Goal: Task Accomplishment & Management: Manage account settings

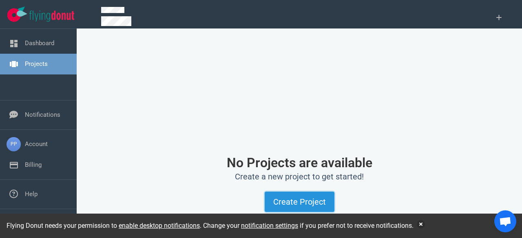
click at [282, 201] on button "Create Project" at bounding box center [299, 202] width 70 height 20
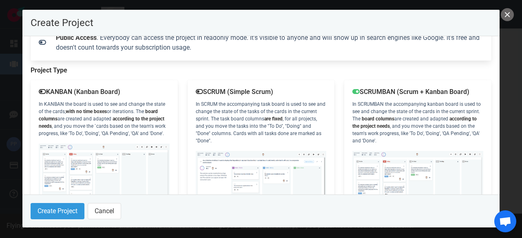
scroll to position [122, 0]
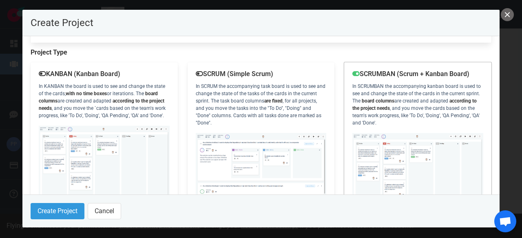
click at [399, 95] on div "SCRUMBAN (Scrum + Kanban Board) In [GEOGRAPHIC_DATA] the accompanying kanban bo…" at bounding box center [417, 142] width 147 height 161
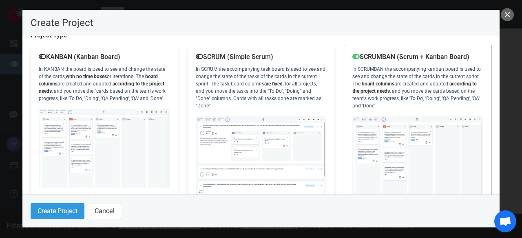
scroll to position [155, 0]
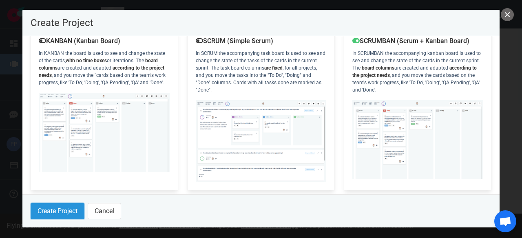
click at [62, 217] on button "Create Project" at bounding box center [58, 211] width 54 height 16
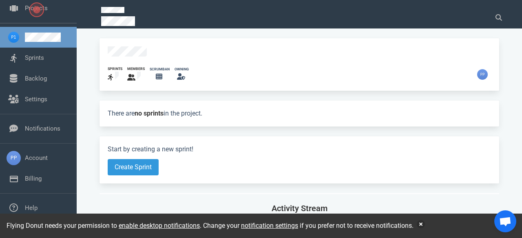
scroll to position [62, 0]
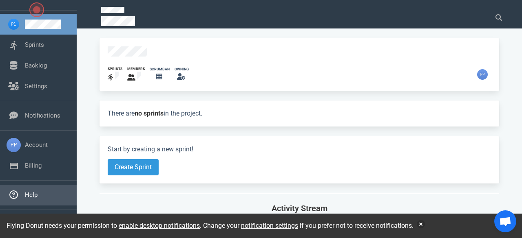
click at [37, 194] on link "Help" at bounding box center [31, 195] width 13 height 7
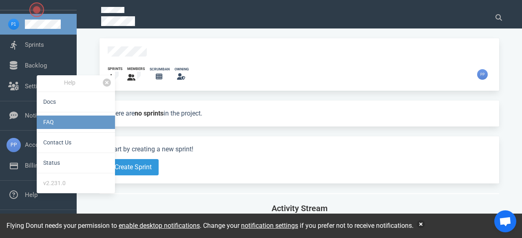
click at [52, 123] on link "FAQ" at bounding box center [76, 122] width 78 height 13
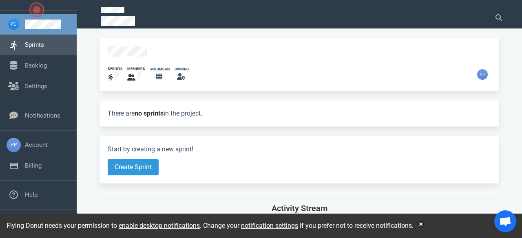
click at [37, 48] on link "Sprints" at bounding box center [34, 44] width 19 height 7
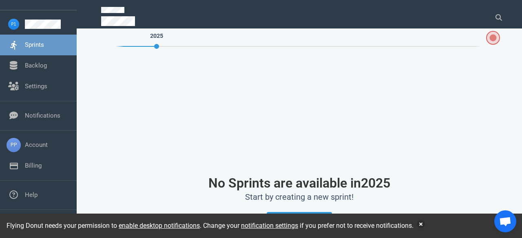
scroll to position [69, 0]
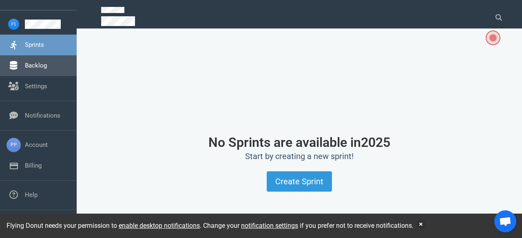
click at [47, 67] on link "Backlog" at bounding box center [36, 65] width 22 height 7
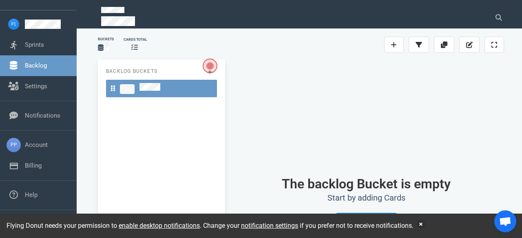
scroll to position [41, 0]
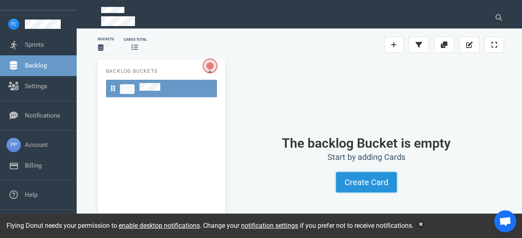
click at [379, 183] on button "Create Card" at bounding box center [366, 182] width 61 height 20
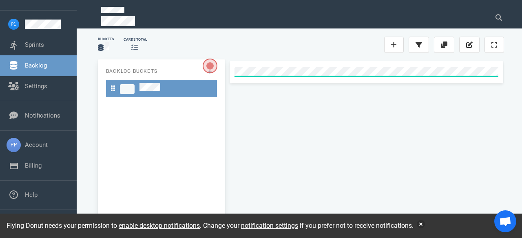
scroll to position [0, 0]
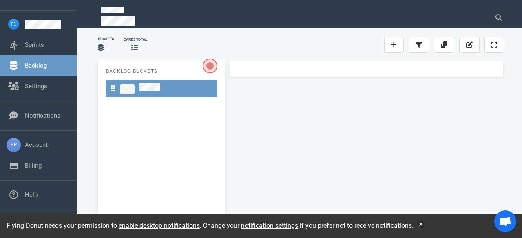
click at [377, 162] on div at bounding box center [365, 142] width 275 height 162
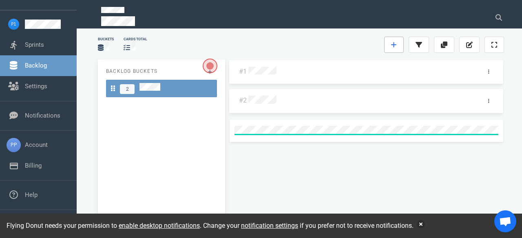
click at [391, 46] on link at bounding box center [394, 45] width 20 height 16
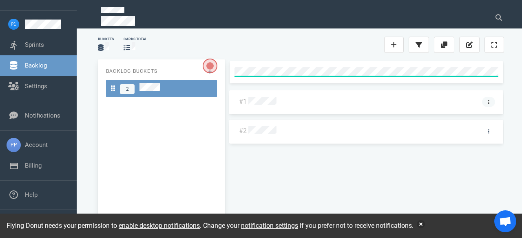
click at [489, 103] on div "#1 #2" at bounding box center [365, 142] width 275 height 162
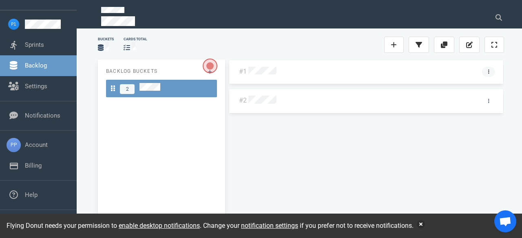
click at [488, 70] on icon at bounding box center [488, 71] width 1 height 5
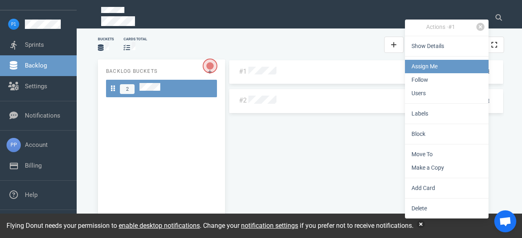
click at [445, 66] on link "Assign Me" at bounding box center [447, 66] width 84 height 13
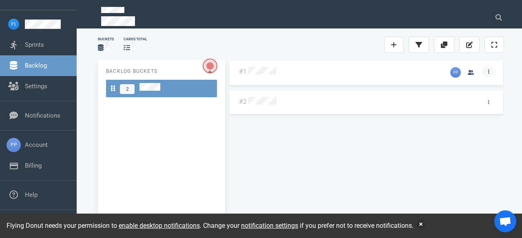
click at [490, 75] on link at bounding box center [488, 72] width 13 height 10
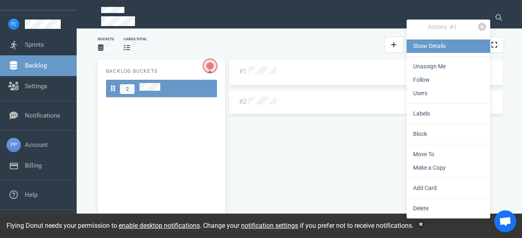
click at [448, 48] on link "Show Details" at bounding box center [448, 46] width 84 height 13
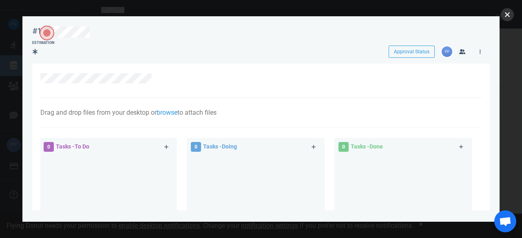
click at [504, 15] on button "close" at bounding box center [506, 14] width 13 height 13
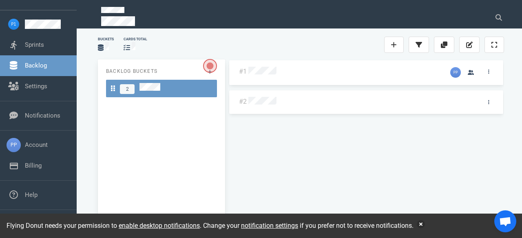
click at [209, 67] on span "Open the dialog" at bounding box center [210, 66] width 14 height 14
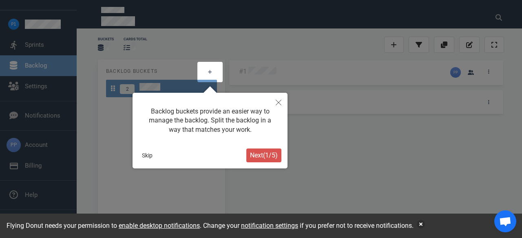
click at [259, 155] on span "Next ( 1 / 5 )" at bounding box center [264, 156] width 28 height 8
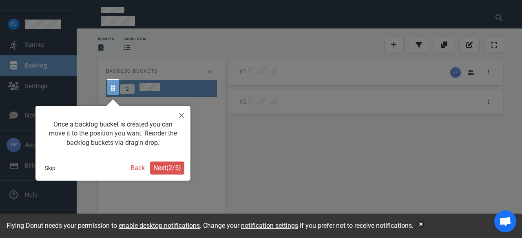
click at [171, 169] on span "Next ( 2 / 5 )" at bounding box center [167, 168] width 28 height 8
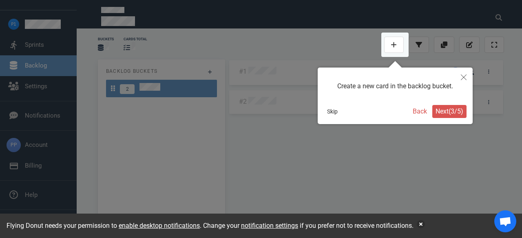
click at [440, 115] on span "Next ( 3 / 5 )" at bounding box center [449, 112] width 28 height 8
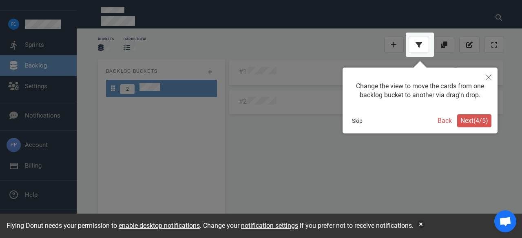
click at [464, 118] on span "Next ( 4 / 5 )" at bounding box center [474, 121] width 28 height 8
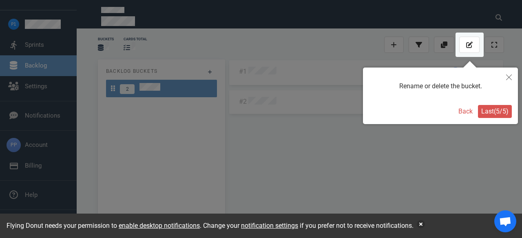
click at [485, 114] on span "Last ( 5 / 5 )" at bounding box center [494, 112] width 27 height 8
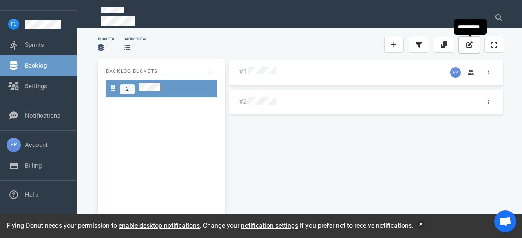
click at [474, 46] on button at bounding box center [469, 45] width 20 height 16
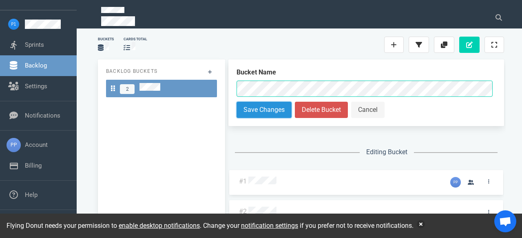
click at [278, 109] on button "Save Changes" at bounding box center [263, 110] width 55 height 16
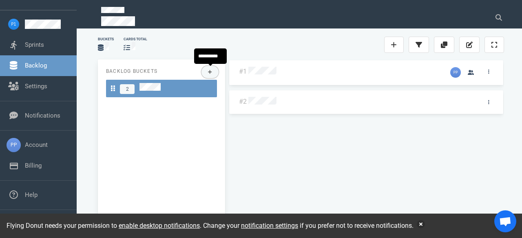
click at [213, 74] on button at bounding box center [210, 72] width 18 height 12
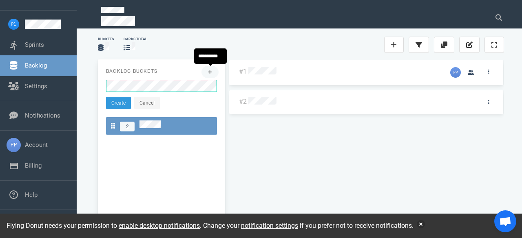
click button "Create" at bounding box center [118, 103] width 25 height 12
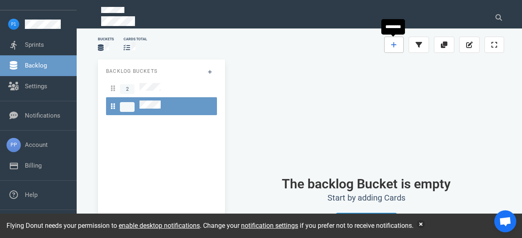
click at [399, 45] on link at bounding box center [394, 45] width 20 height 16
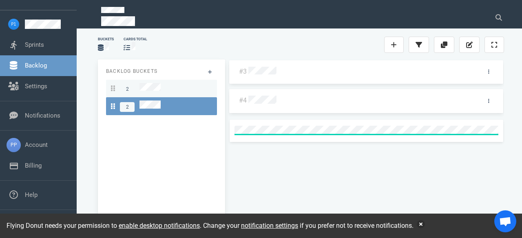
click at [171, 87] on div "2" at bounding box center [161, 88] width 101 height 11
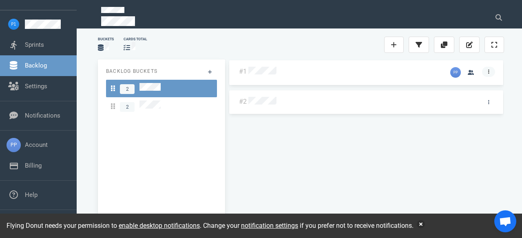
click at [491, 70] on link at bounding box center [488, 72] width 13 height 10
click at [350, 129] on div "#1 #2" at bounding box center [365, 140] width 275 height 162
click at [44, 46] on link "Sprints" at bounding box center [34, 44] width 19 height 7
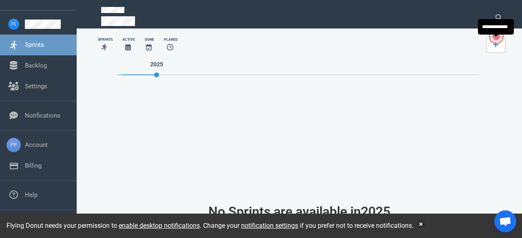
click at [497, 46] on icon at bounding box center [496, 45] width 6 height 7
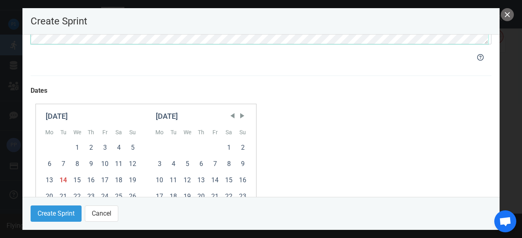
scroll to position [204, 0]
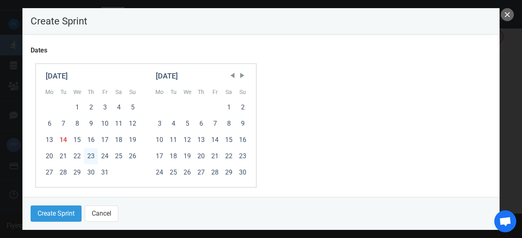
click at [93, 157] on div "23" at bounding box center [91, 156] width 14 height 16
click at [93, 169] on div "30" at bounding box center [91, 173] width 14 height 16
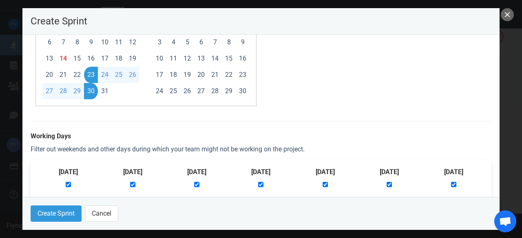
scroll to position [293, 0]
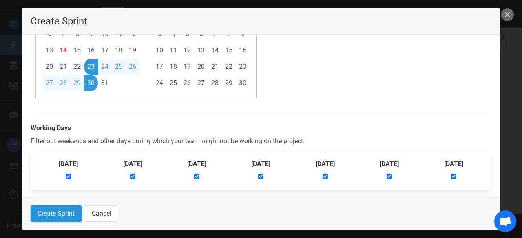
click at [65, 211] on button "Create Sprint" at bounding box center [56, 214] width 51 height 16
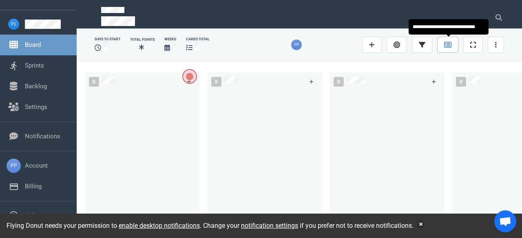
click at [445, 47] on icon at bounding box center [447, 45] width 7 height 6
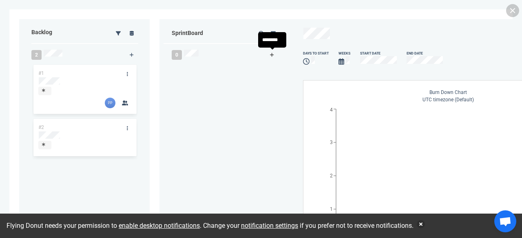
click at [274, 56] on icon at bounding box center [272, 55] width 4 height 5
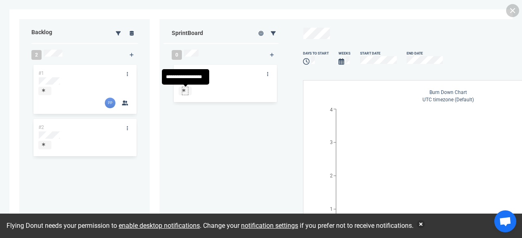
click at [185, 89] on icon at bounding box center [183, 90] width 3 height 4
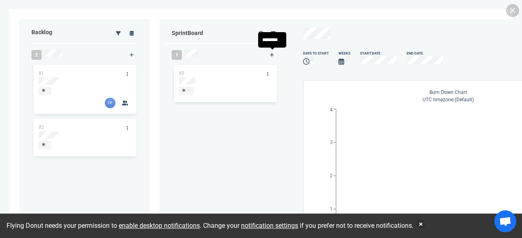
click at [273, 56] on icon at bounding box center [272, 55] width 4 height 5
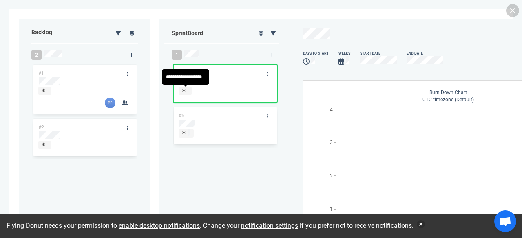
click at [183, 94] on div at bounding box center [185, 94] width 6 height 1
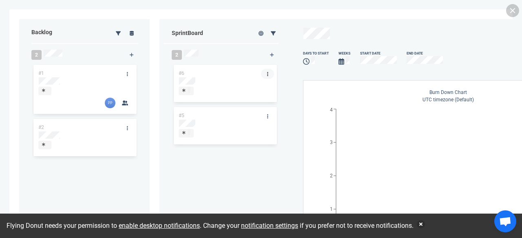
click at [267, 73] on icon at bounding box center [267, 74] width 1 height 5
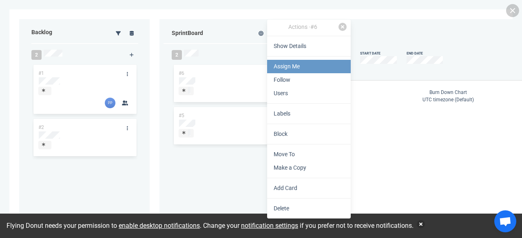
click at [284, 67] on link "Assign Me" at bounding box center [309, 66] width 84 height 13
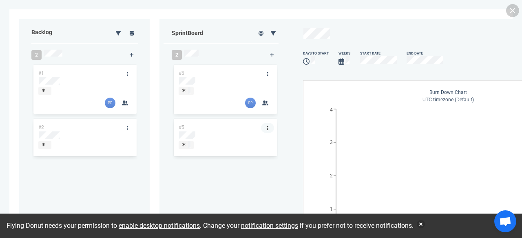
click at [267, 127] on icon at bounding box center [267, 128] width 1 height 4
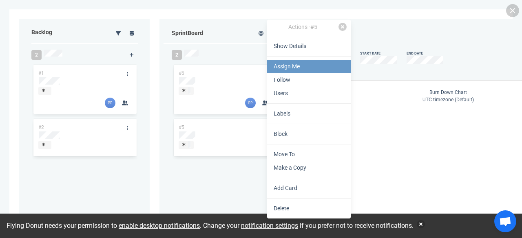
click at [280, 68] on link "Assign Me" at bounding box center [309, 66] width 84 height 13
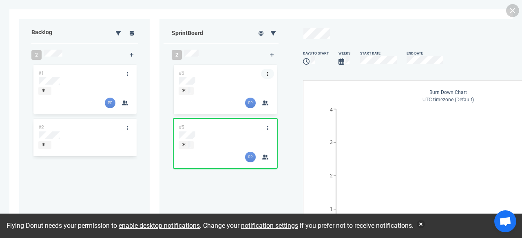
click at [268, 74] on icon at bounding box center [267, 74] width 1 height 5
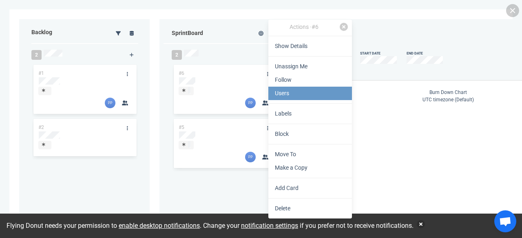
click at [281, 94] on link "Users" at bounding box center [310, 93] width 84 height 13
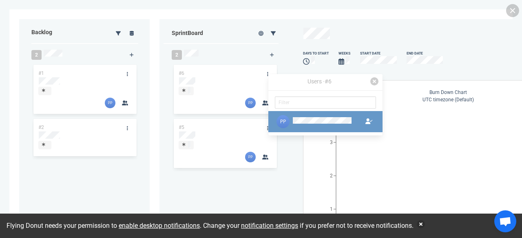
click at [370, 123] on icon at bounding box center [368, 122] width 7 height 6
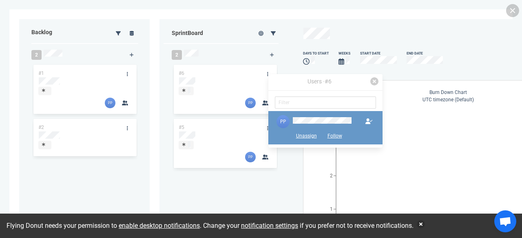
click at [370, 123] on icon at bounding box center [368, 122] width 7 height 6
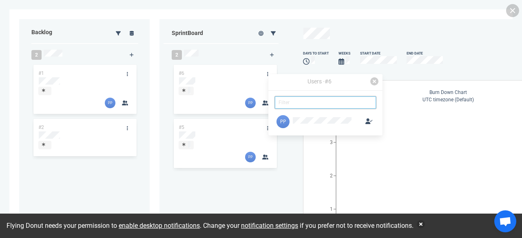
click at [358, 101] on input "text" at bounding box center [325, 103] width 101 height 12
type input "u"
type input "[PERSON_NAME]"
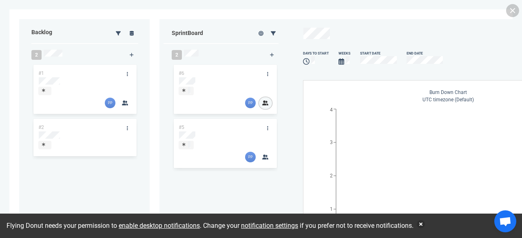
click at [265, 103] on icon "button" at bounding box center [265, 103] width 6 height 5
click at [265, 103] on div "Users · #6 [PERSON_NAME]" at bounding box center [322, 123] width 114 height 40
click at [267, 88] on div at bounding box center [224, 92] width 93 height 11
click at [268, 81] on icon at bounding box center [266, 81] width 5 height 5
click at [268, 75] on icon at bounding box center [267, 74] width 1 height 5
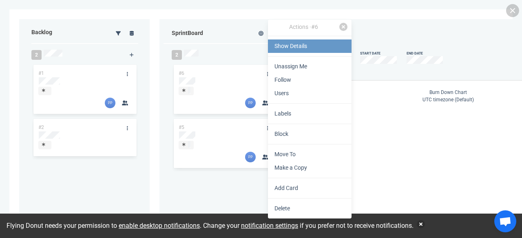
click at [293, 51] on link "Show Details" at bounding box center [310, 46] width 84 height 13
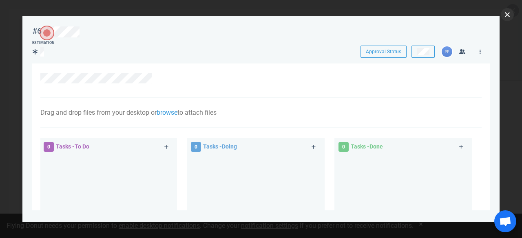
click at [509, 15] on button "close" at bounding box center [506, 14] width 13 height 13
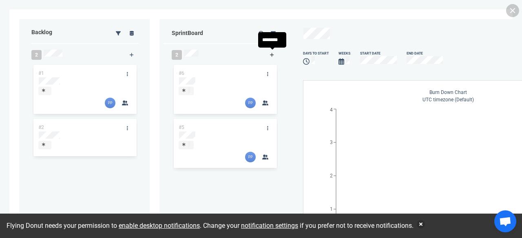
click at [273, 55] on icon at bounding box center [272, 55] width 4 height 4
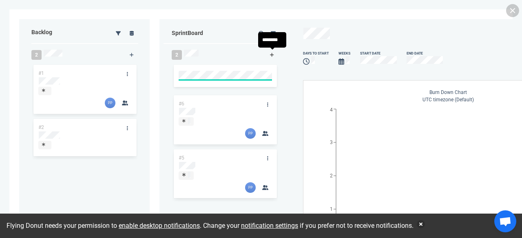
click at [273, 55] on icon at bounding box center [272, 55] width 4 height 4
click at [293, 66] on div "days to start Weeks Start Date End Date Burn Down Allocation Points Hours Burn …" at bounding box center [448, 119] width 316 height 200
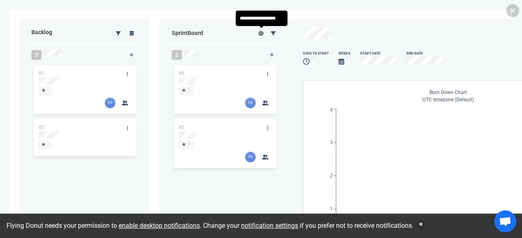
click at [262, 35] on icon at bounding box center [260, 33] width 5 height 5
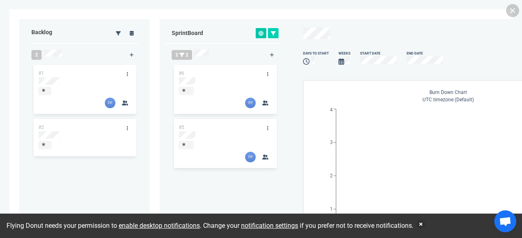
click at [262, 35] on icon at bounding box center [260, 33] width 5 height 5
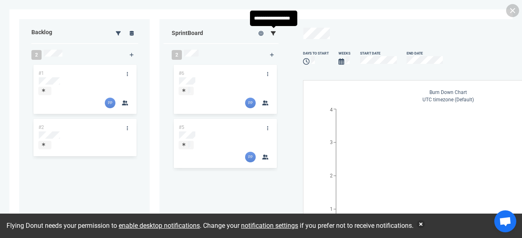
click at [274, 33] on icon at bounding box center [273, 33] width 5 height 4
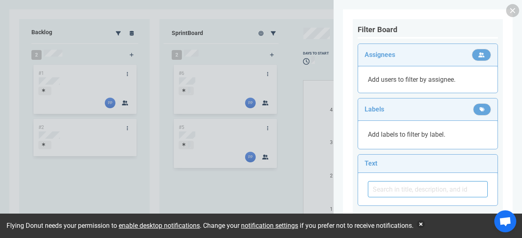
click at [289, 32] on div at bounding box center [261, 119] width 522 height 238
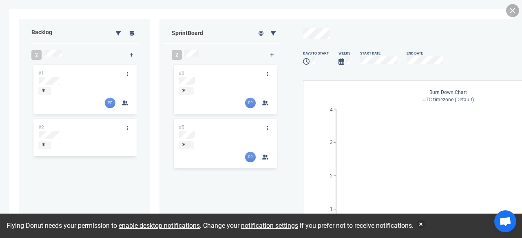
click at [508, 9] on link at bounding box center [512, 10] width 13 height 13
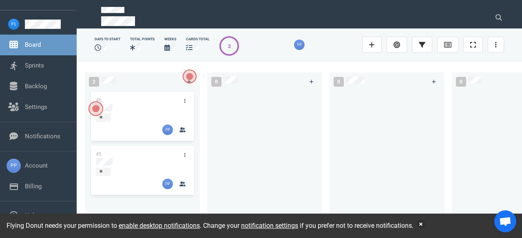
click at [189, 76] on span "Open the dialog" at bounding box center [189, 76] width 13 height 13
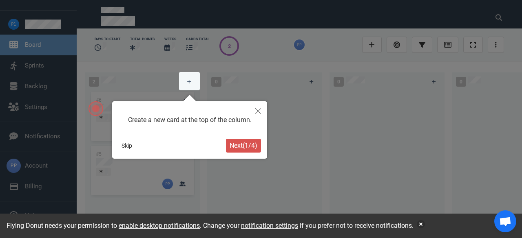
click at [244, 147] on span "Next ( 1 / 4 )" at bounding box center [243, 146] width 28 height 8
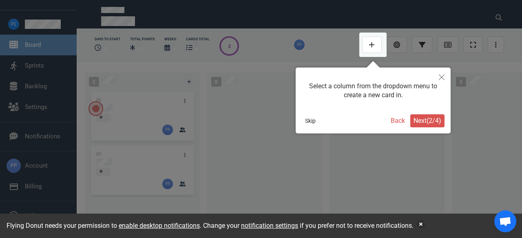
click at [430, 124] on span "Next ( 2 / 4 )" at bounding box center [427, 121] width 28 height 8
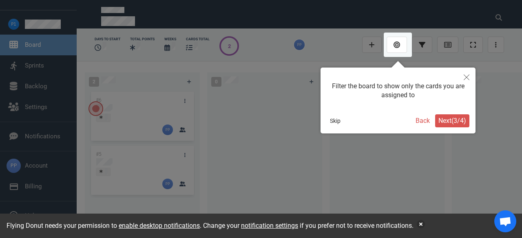
click at [455, 123] on span "Next ( 3 / 4 )" at bounding box center [452, 121] width 28 height 8
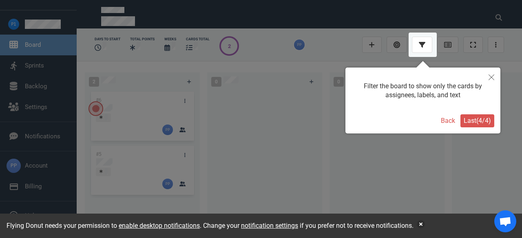
click at [469, 121] on span "Last ( 4 / 4 )" at bounding box center [476, 121] width 27 height 8
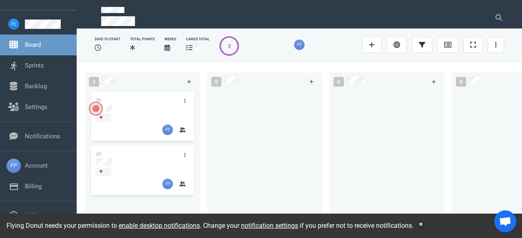
click at [98, 107] on span "Open the dialog" at bounding box center [95, 108] width 13 height 13
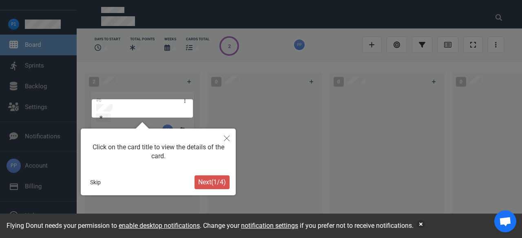
click at [217, 183] on span "Next ( 1 / 4 )" at bounding box center [212, 182] width 28 height 8
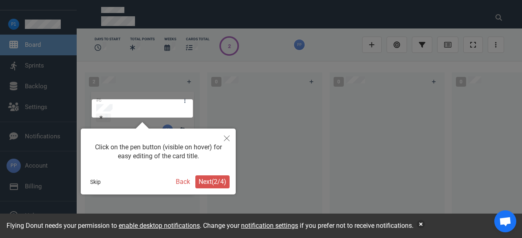
click at [217, 183] on span "Next ( 2 / 4 )" at bounding box center [212, 182] width 28 height 8
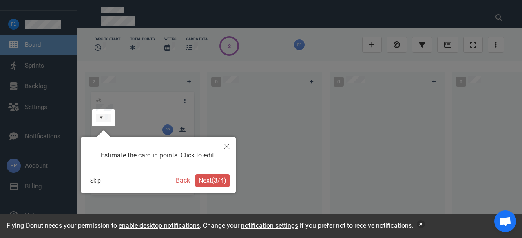
click at [217, 183] on span "Next ( 3 / 4 )" at bounding box center [212, 181] width 28 height 8
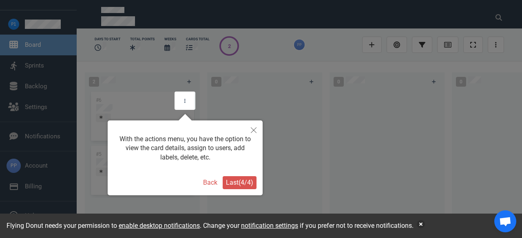
click at [229, 181] on span "Last ( 4 / 4 )" at bounding box center [239, 183] width 27 height 8
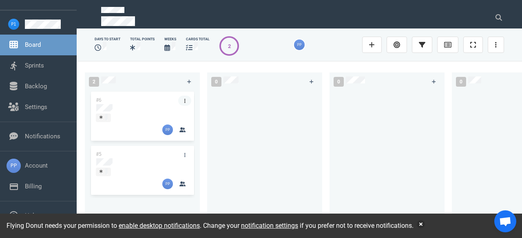
click at [187, 101] on link at bounding box center [184, 101] width 13 height 10
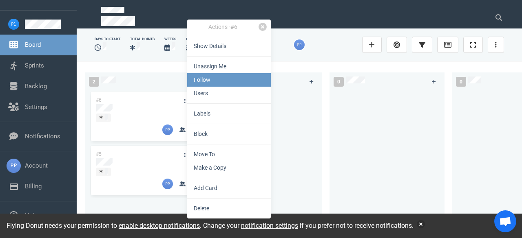
click at [203, 84] on link "Follow" at bounding box center [229, 79] width 84 height 13
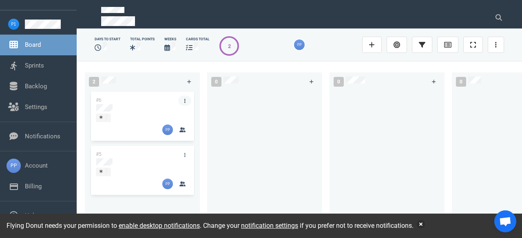
click at [186, 101] on link at bounding box center [184, 101] width 13 height 10
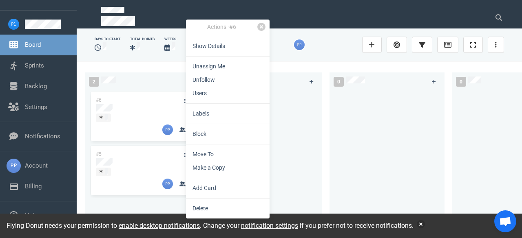
click at [155, 85] on div "2" at bounding box center [133, 82] width 99 height 20
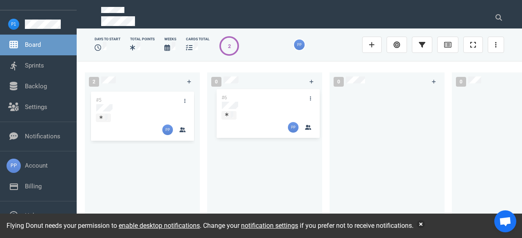
drag, startPoint x: 160, startPoint y: 114, endPoint x: 284, endPoint y: 113, distance: 123.9
click at [285, 112] on div "2 #6 #5 #6 0 0 0" at bounding box center [299, 149] width 445 height 177
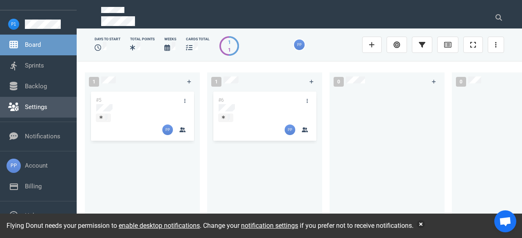
click at [29, 105] on link "Settings" at bounding box center [36, 107] width 22 height 7
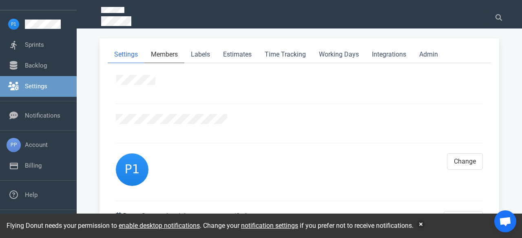
click at [172, 57] on link "Members" at bounding box center [164, 54] width 40 height 17
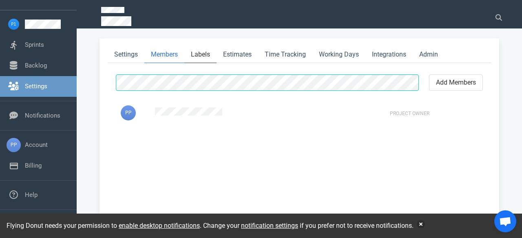
click at [200, 57] on link "Labels" at bounding box center [200, 54] width 32 height 17
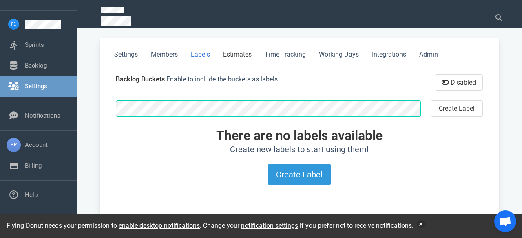
click at [250, 49] on link "Estimates" at bounding box center [237, 54] width 42 height 17
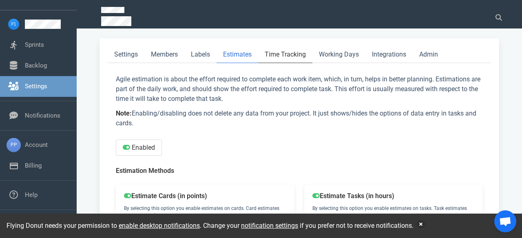
click at [283, 58] on link "Time Tracking" at bounding box center [285, 54] width 54 height 17
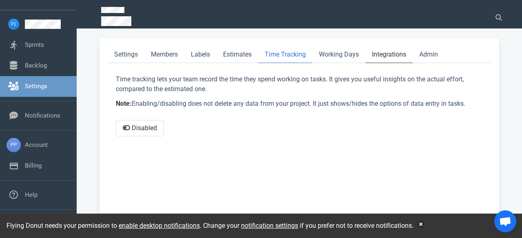
click at [399, 54] on link "Integrations" at bounding box center [388, 54] width 47 height 17
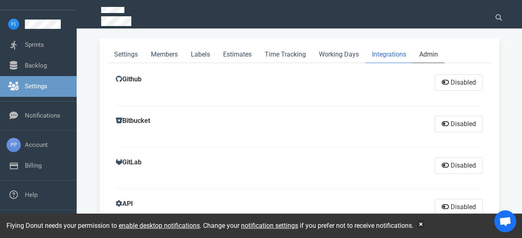
click at [426, 57] on link "Admin" at bounding box center [428, 54] width 32 height 17
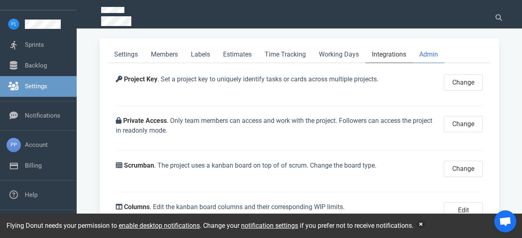
click at [397, 53] on link "Integrations" at bounding box center [388, 54] width 47 height 17
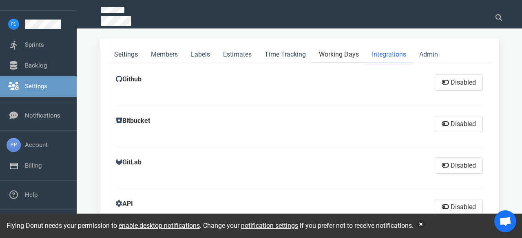
click at [339, 54] on link "Working Days" at bounding box center [338, 54] width 53 height 17
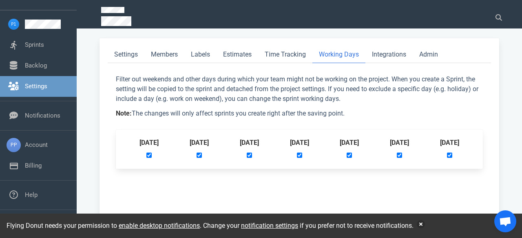
click at [86, 136] on div "Settings Members Labels Estimates Time Tracking Working Days Integrations Admin…" at bounding box center [298, 138] width 425 height 200
click at [42, 170] on link "Billing" at bounding box center [33, 165] width 17 height 7
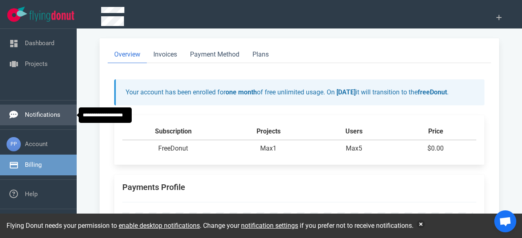
click at [50, 117] on link "Notifications" at bounding box center [42, 114] width 35 height 7
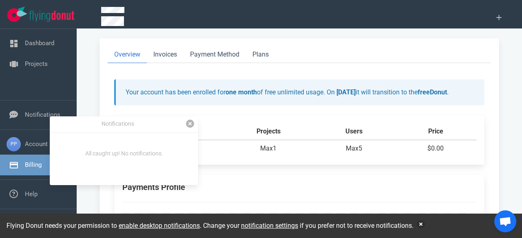
click at [187, 126] on link at bounding box center [190, 124] width 8 height 8
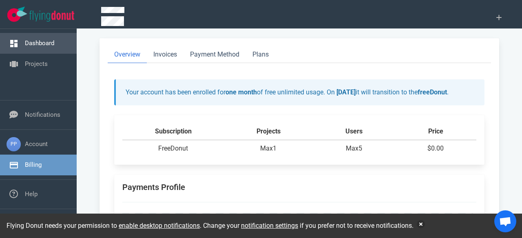
click at [40, 45] on link "Dashboard" at bounding box center [39, 43] width 29 height 7
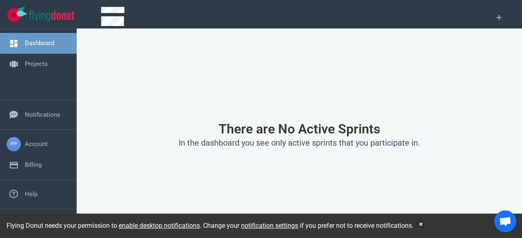
scroll to position [68, 0]
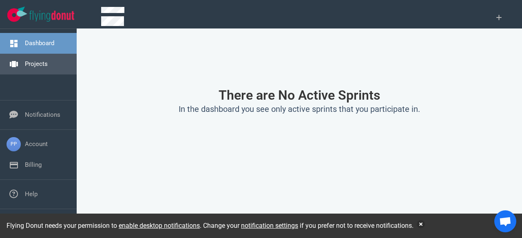
click at [35, 66] on link "Projects" at bounding box center [36, 63] width 23 height 7
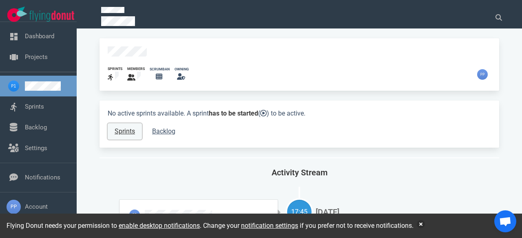
click at [124, 130] on link "Sprints" at bounding box center [125, 131] width 34 height 16
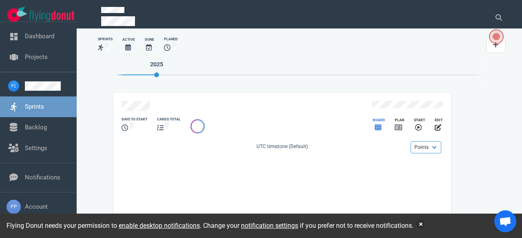
click at [376, 125] on icon "slide 1 of 1" at bounding box center [377, 128] width 7 height 6
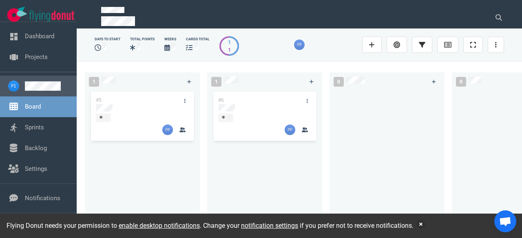
click at [37, 88] on link at bounding box center [47, 85] width 45 height 9
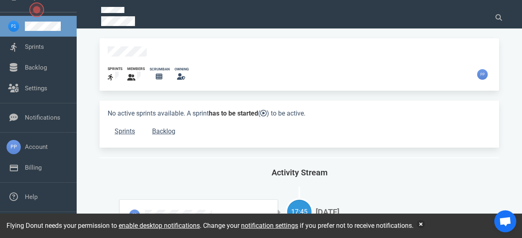
scroll to position [62, 0]
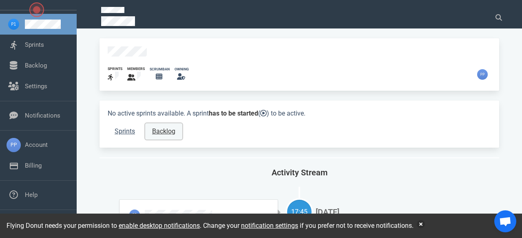
click at [160, 130] on link "Backlog" at bounding box center [163, 131] width 37 height 16
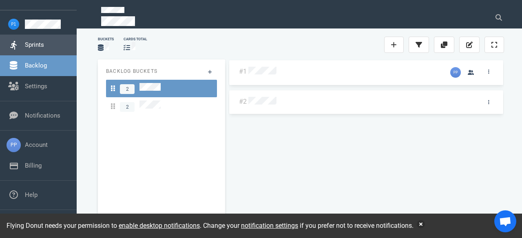
click at [36, 48] on link "Sprints" at bounding box center [34, 44] width 19 height 7
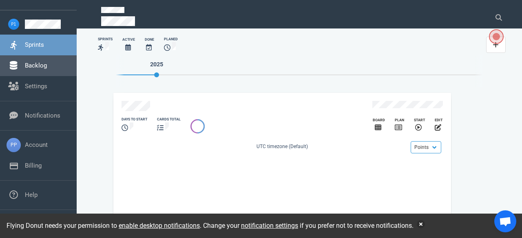
click at [35, 62] on link "Backlog" at bounding box center [36, 65] width 22 height 7
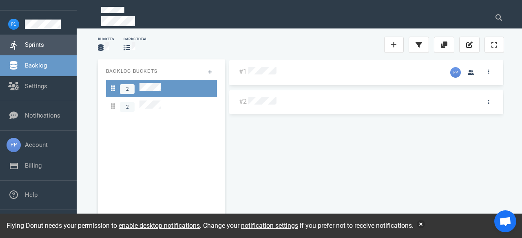
click at [35, 48] on link "Sprints" at bounding box center [34, 44] width 19 height 7
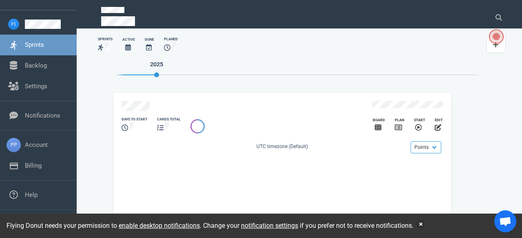
scroll to position [5, 0]
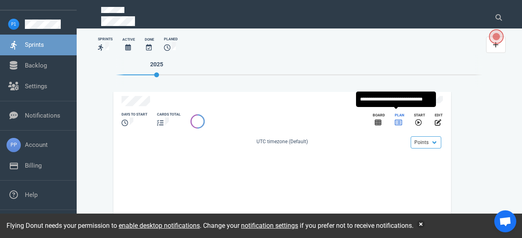
click at [394, 121] on icon "slide 1 of 1" at bounding box center [397, 123] width 7 height 6
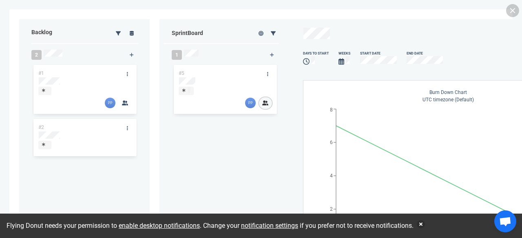
click at [262, 104] on icon "button" at bounding box center [265, 103] width 6 height 5
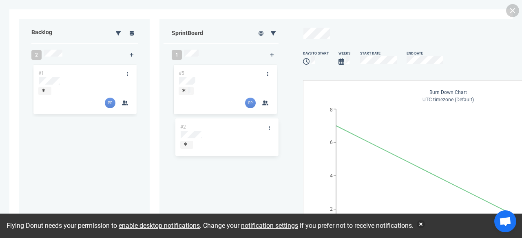
drag, startPoint x: 100, startPoint y: 140, endPoint x: 242, endPoint y: 140, distance: 141.8
click at [242, 140] on div "Backlog 2 #1 #2 #2 Sprint Board 1 #5 days to start Weeks Start Date End Date Bu…" at bounding box center [260, 119] width 483 height 200
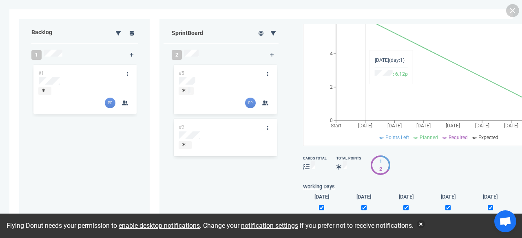
scroll to position [161, 0]
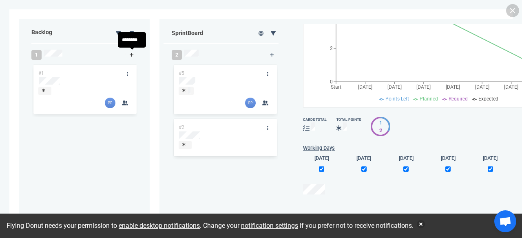
click at [132, 53] on icon at bounding box center [132, 55] width 4 height 5
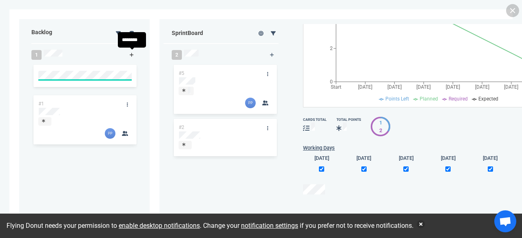
click at [132, 53] on icon at bounding box center [132, 55] width 4 height 5
click at [89, 21] on div "Backlog 1 #1" at bounding box center [88, 107] width 122 height 176
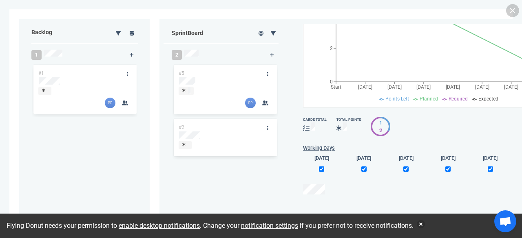
click at [44, 33] on div "Backlog" at bounding box center [66, 33] width 81 height 20
click at [514, 11] on link at bounding box center [512, 10] width 13 height 13
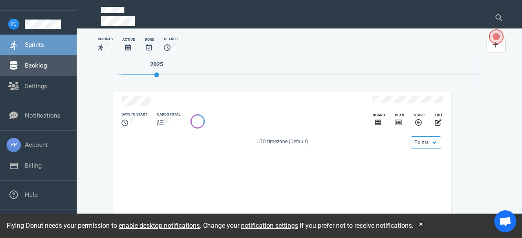
click at [29, 69] on link "Backlog" at bounding box center [36, 65] width 22 height 7
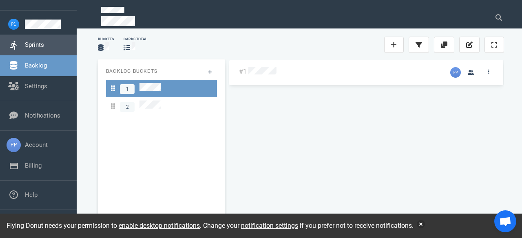
click at [44, 45] on link "Sprints" at bounding box center [34, 44] width 19 height 7
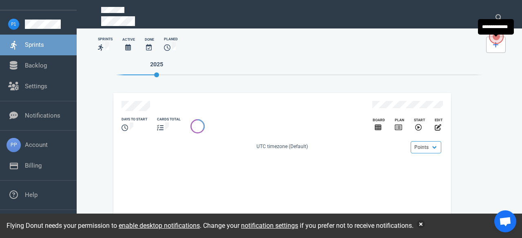
click at [491, 49] on link at bounding box center [496, 45] width 20 height 16
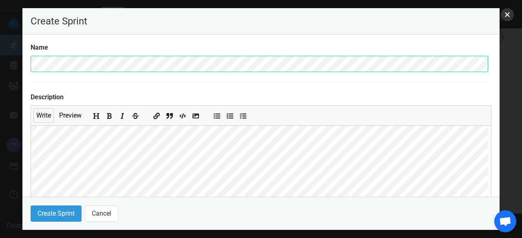
click at [508, 16] on button "close" at bounding box center [506, 14] width 13 height 13
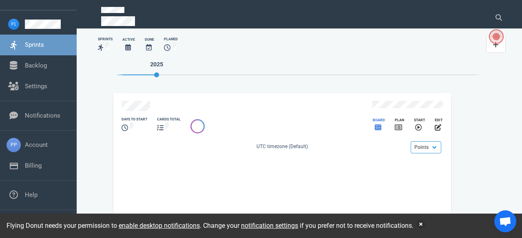
click at [375, 125] on icon "slide 1 of 1" at bounding box center [377, 128] width 7 height 6
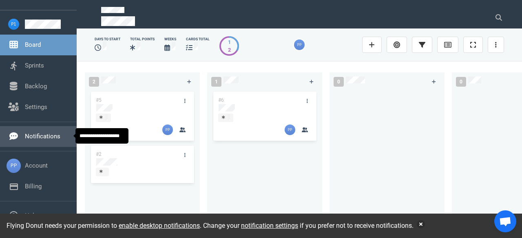
scroll to position [83, 0]
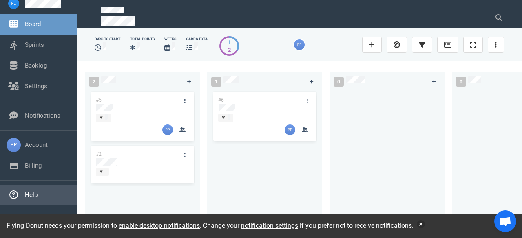
click at [30, 196] on link "Help" at bounding box center [31, 195] width 13 height 7
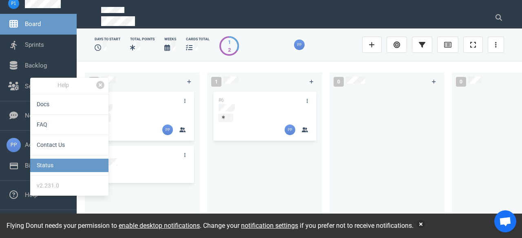
click at [45, 168] on link "Status" at bounding box center [69, 165] width 78 height 13
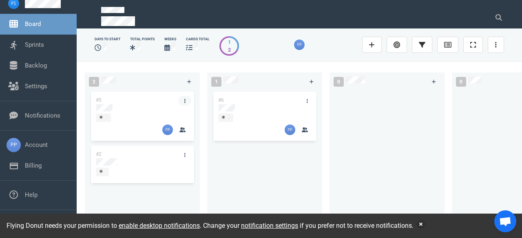
click at [184, 101] on icon at bounding box center [184, 101] width 1 height 5
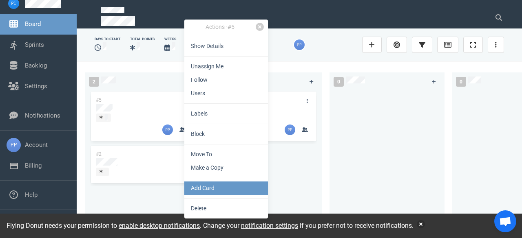
click at [211, 189] on link "Add Card" at bounding box center [226, 188] width 84 height 13
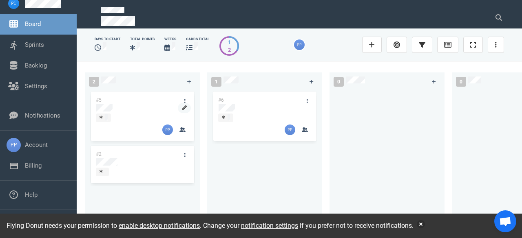
click at [185, 107] on icon at bounding box center [184, 108] width 5 height 5
click at [185, 101] on icon at bounding box center [184, 101] width 1 height 4
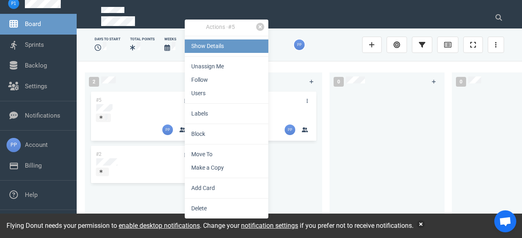
click at [214, 50] on link "Show Details" at bounding box center [227, 46] width 84 height 13
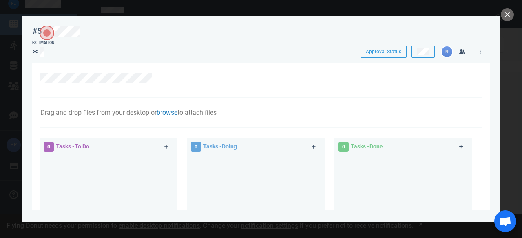
click at [167, 115] on link "browse" at bounding box center [166, 113] width 21 height 8
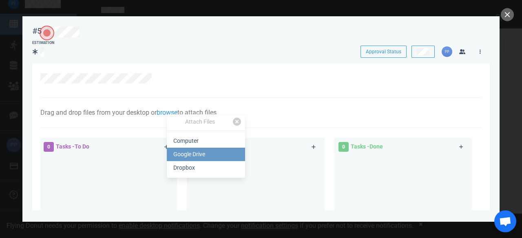
click at [183, 152] on span "Google Drive" at bounding box center [189, 154] width 32 height 7
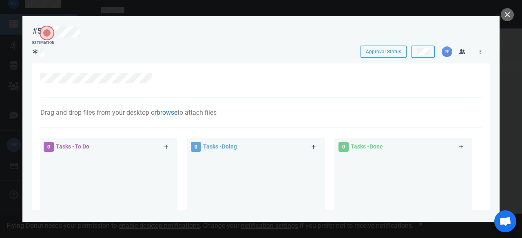
click at [167, 114] on link "browse" at bounding box center [166, 113] width 21 height 8
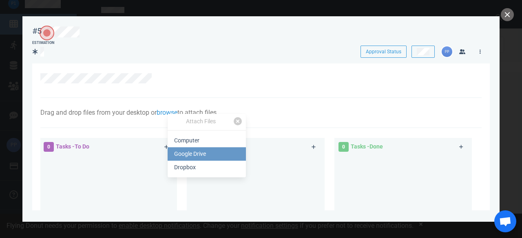
click at [184, 157] on span "Google Drive" at bounding box center [190, 154] width 32 height 7
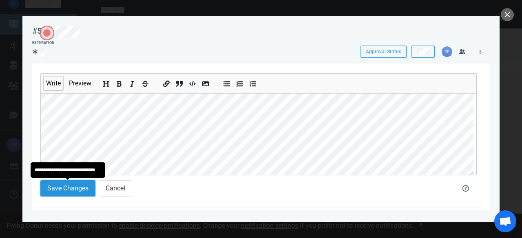
click at [71, 195] on button "Save Changes" at bounding box center [67, 189] width 55 height 16
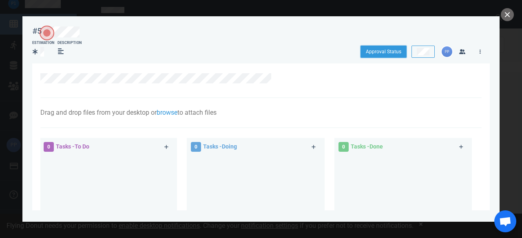
click at [398, 53] on button "Approval Status" at bounding box center [383, 52] width 46 height 12
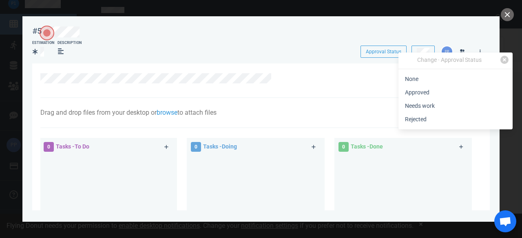
click at [389, 70] on div at bounding box center [260, 81] width 441 height 35
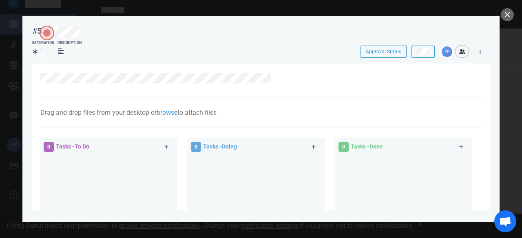
click at [460, 53] on icon "button" at bounding box center [462, 51] width 6 height 5
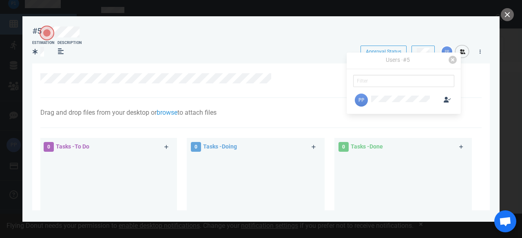
click at [460, 53] on icon "button" at bounding box center [462, 51] width 6 height 5
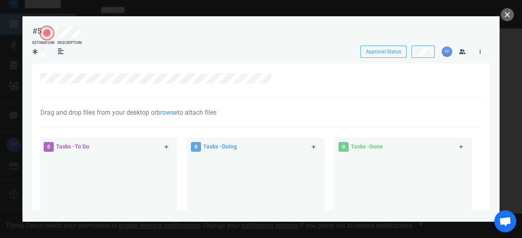
click at [478, 53] on link at bounding box center [479, 51] width 13 height 10
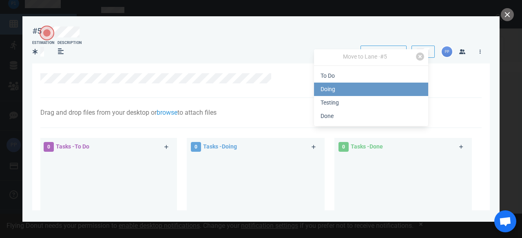
click at [335, 88] on link "Doing" at bounding box center [371, 89] width 114 height 13
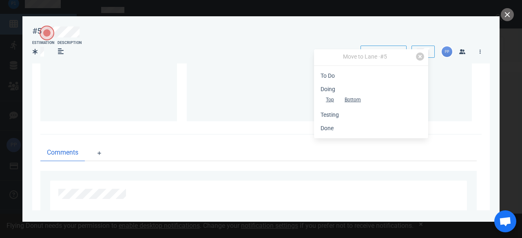
scroll to position [89, 0]
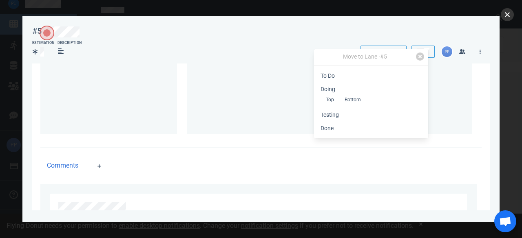
click at [510, 18] on button "close" at bounding box center [506, 14] width 13 height 13
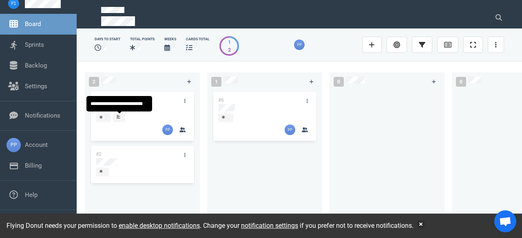
click at [121, 117] on div at bounding box center [119, 117] width 5 height 7
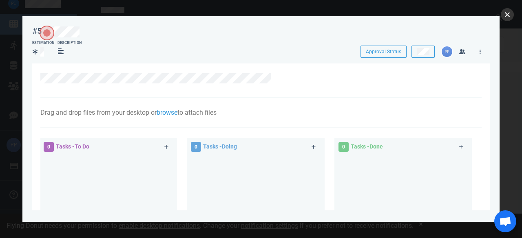
click at [508, 17] on button "close" at bounding box center [506, 14] width 13 height 13
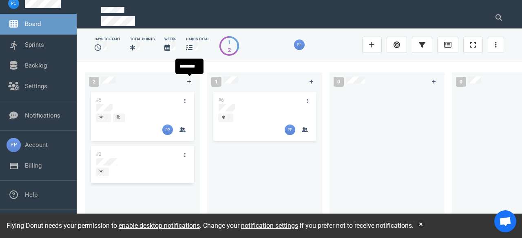
click at [190, 81] on icon at bounding box center [189, 81] width 4 height 5
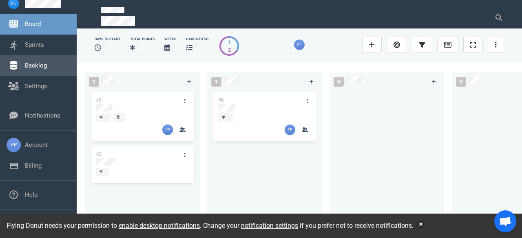
click at [47, 64] on link "Backlog" at bounding box center [36, 65] width 22 height 7
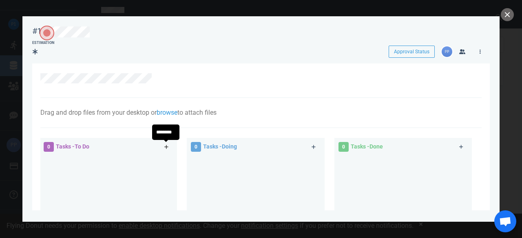
click at [167, 146] on icon at bounding box center [166, 147] width 4 height 5
click at [165, 147] on icon at bounding box center [166, 147] width 4 height 4
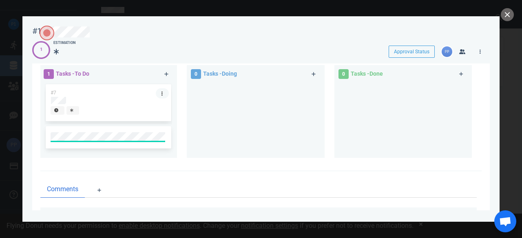
click at [160, 95] on link at bounding box center [162, 93] width 13 height 10
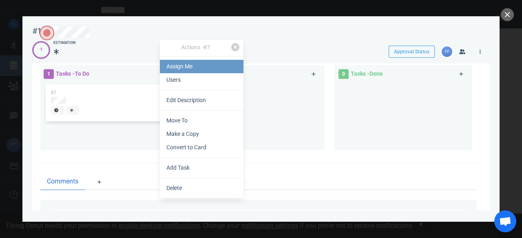
click at [186, 69] on link "Assign Me" at bounding box center [202, 66] width 84 height 13
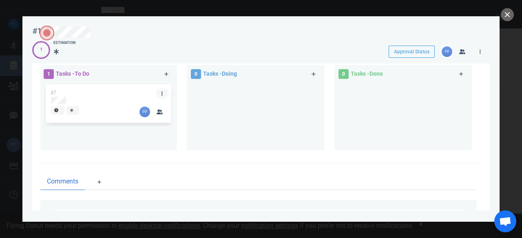
click at [163, 94] on link at bounding box center [162, 93] width 13 height 10
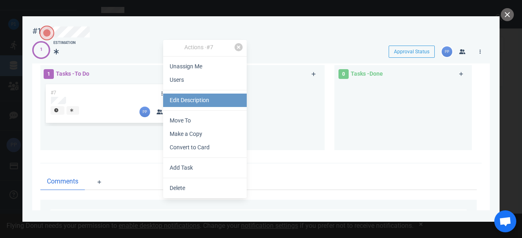
click at [185, 104] on link "Edit Description" at bounding box center [205, 100] width 84 height 13
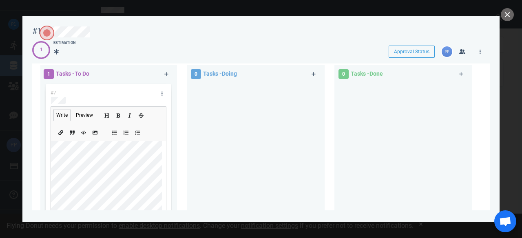
scroll to position [17, 0]
click at [229, 163] on div at bounding box center [256, 163] width 128 height 160
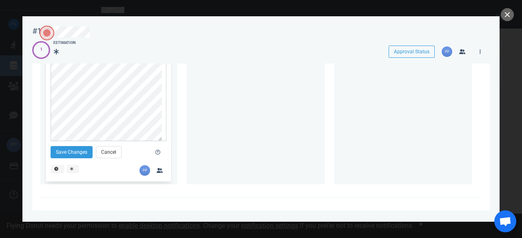
scroll to position [154, 0]
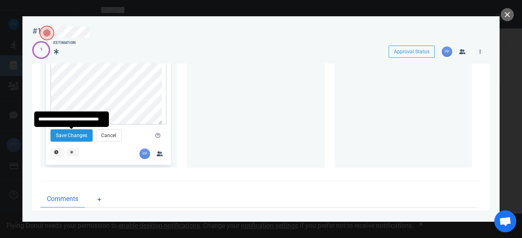
click at [79, 141] on button "Save Changes" at bounding box center [72, 136] width 42 height 12
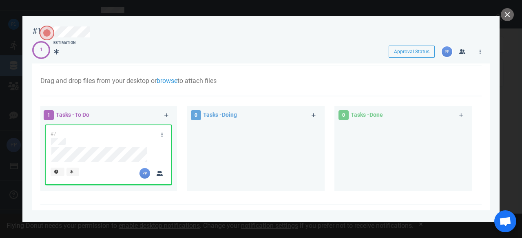
scroll to position [52, 0]
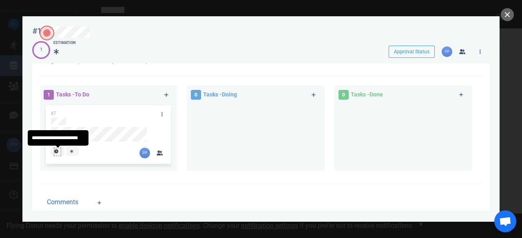
click at [60, 156] on div at bounding box center [57, 155] width 7 height 1
click at [115, 153] on div at bounding box center [93, 153] width 84 height 11
click at [161, 116] on icon at bounding box center [161, 114] width 1 height 4
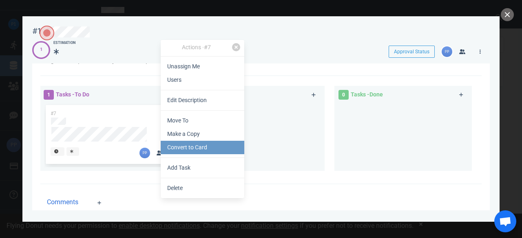
click at [178, 145] on link "Convert to Card" at bounding box center [203, 147] width 84 height 13
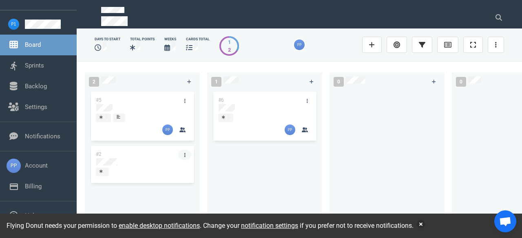
click at [184, 156] on icon at bounding box center [184, 155] width 1 height 4
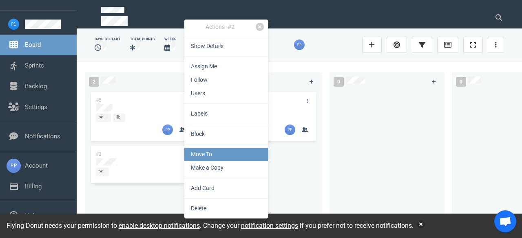
click at [194, 155] on link "Move To" at bounding box center [226, 154] width 84 height 13
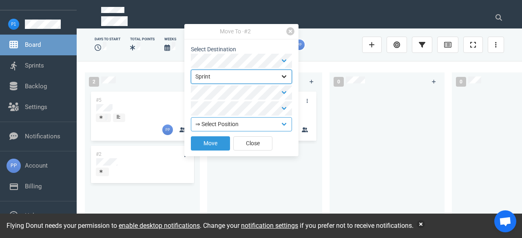
click at [284, 75] on select "Backlog Sprint" at bounding box center [241, 77] width 101 height 14
select select "backlog"
click at [191, 70] on select "Backlog Sprint" at bounding box center [241, 77] width 101 height 14
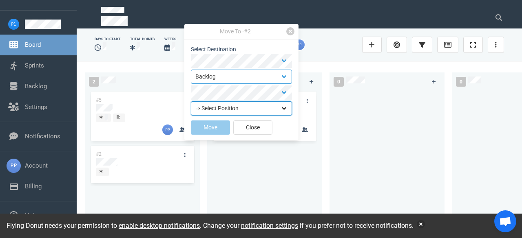
click at [282, 107] on select "⇒ Select Position Top Bottom" at bounding box center [241, 108] width 101 height 14
select select "top"
click at [191, 101] on select "⇒ Select Position Top Bottom" at bounding box center [241, 108] width 101 height 14
click at [219, 132] on button "Move" at bounding box center [210, 128] width 39 height 14
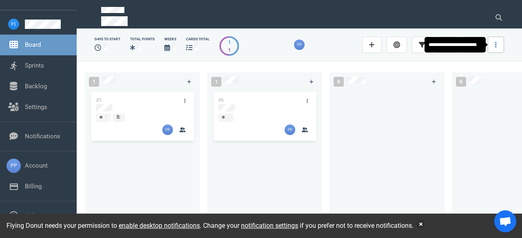
click at [498, 44] on link at bounding box center [495, 45] width 16 height 16
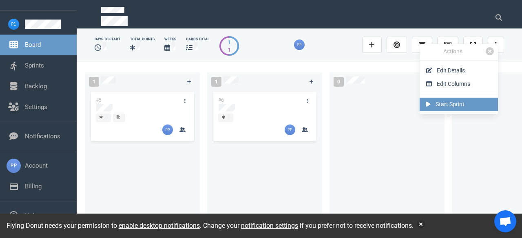
click at [475, 104] on link "Start Sprint" at bounding box center [458, 104] width 78 height 13
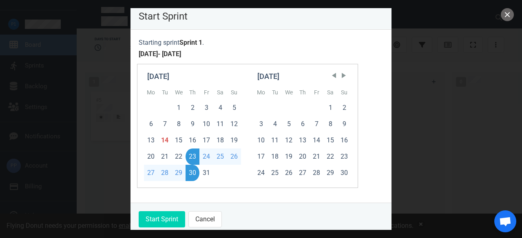
scroll to position [10, 0]
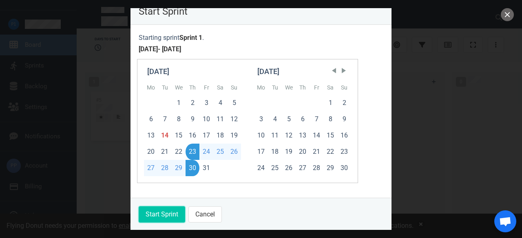
click at [172, 210] on button "Start Sprint" at bounding box center [162, 215] width 46 height 16
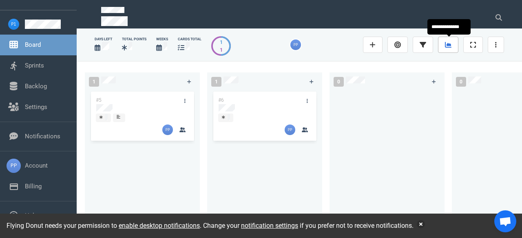
click at [450, 44] on icon at bounding box center [448, 45] width 7 height 6
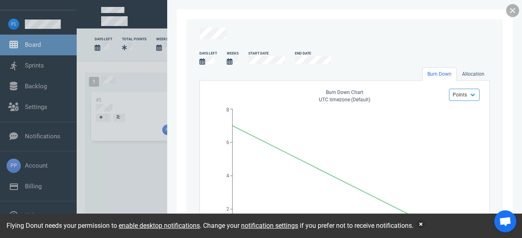
click at [509, 14] on link at bounding box center [512, 10] width 13 height 13
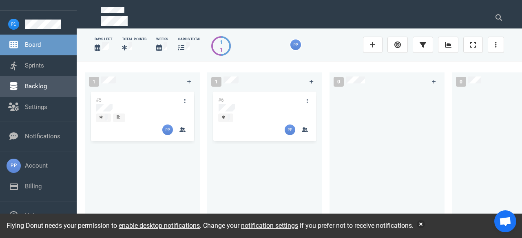
click at [47, 83] on link "Backlog" at bounding box center [36, 86] width 22 height 7
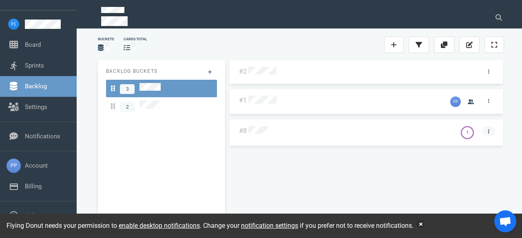
click at [491, 134] on link at bounding box center [488, 131] width 13 height 10
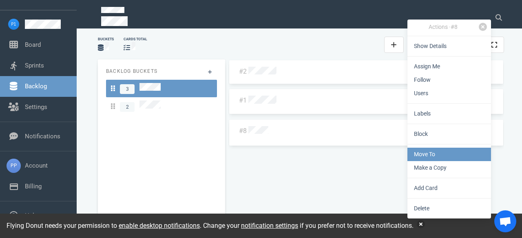
click at [468, 153] on link "Move To" at bounding box center [449, 154] width 84 height 13
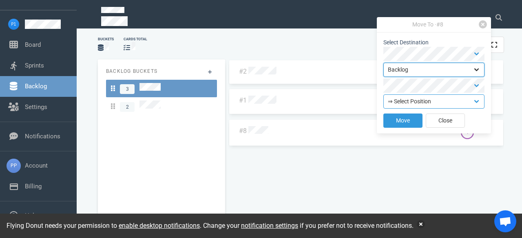
click at [477, 70] on select "Backlog Sprint" at bounding box center [433, 70] width 101 height 14
select select "sprint"
click at [383, 63] on select "Backlog Sprint" at bounding box center [433, 70] width 101 height 14
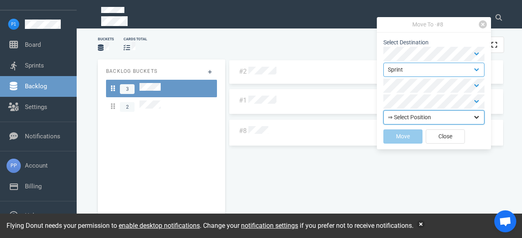
click at [477, 118] on select "⇒ Select Position Top Bottom" at bounding box center [433, 117] width 101 height 14
select select "bottom"
click at [383, 110] on select "⇒ Select Position Top Bottom" at bounding box center [433, 117] width 101 height 14
click at [413, 137] on button "Move" at bounding box center [402, 137] width 39 height 14
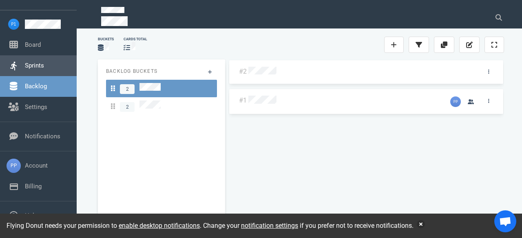
click at [32, 69] on link "Sprints" at bounding box center [34, 65] width 19 height 7
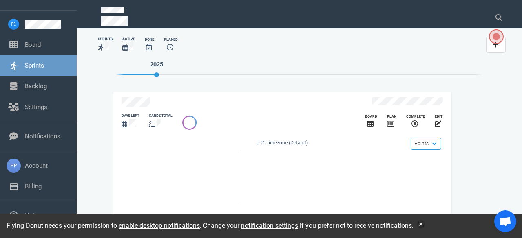
scroll to position [5, 0]
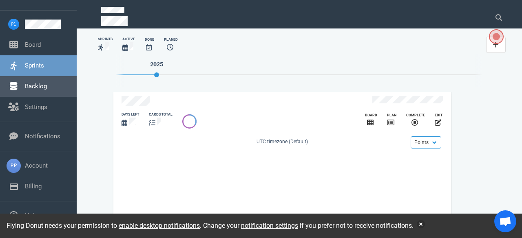
click at [43, 87] on link "Backlog" at bounding box center [36, 86] width 22 height 7
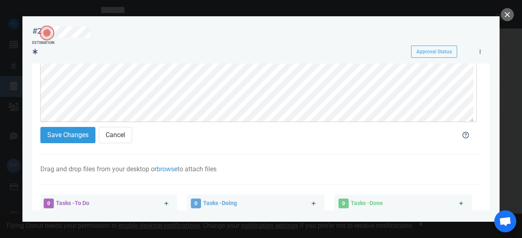
scroll to position [41, 0]
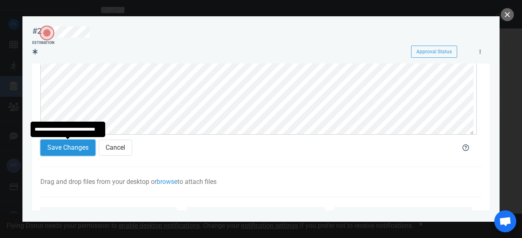
click at [73, 147] on button "Save Changes" at bounding box center [67, 148] width 55 height 16
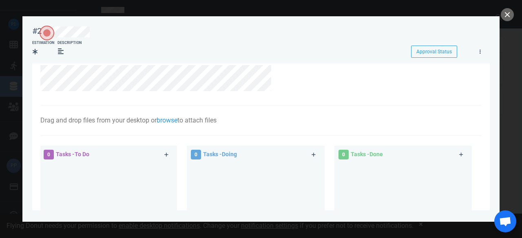
scroll to position [0, 0]
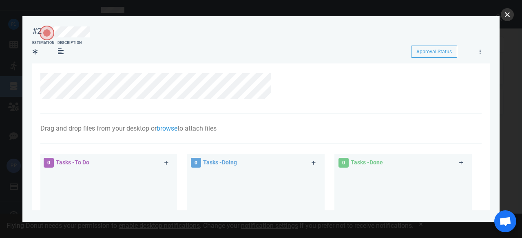
click at [511, 17] on button "close" at bounding box center [506, 14] width 13 height 13
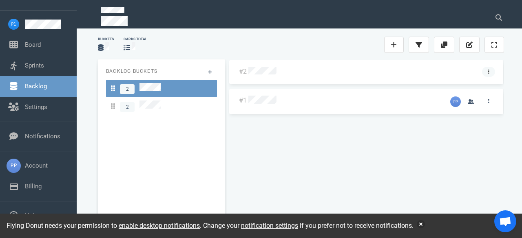
click at [488, 73] on icon at bounding box center [488, 72] width 1 height 4
click at [339, 75] on div at bounding box center [360, 72] width 224 height 11
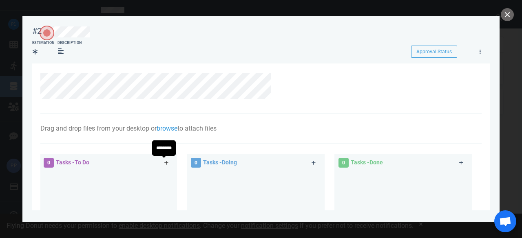
click at [166, 164] on icon at bounding box center [166, 163] width 4 height 5
click at [164, 162] on icon at bounding box center [166, 163] width 4 height 5
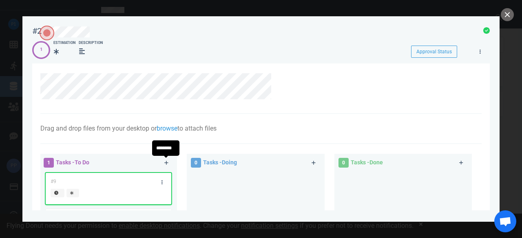
scroll to position [89, 0]
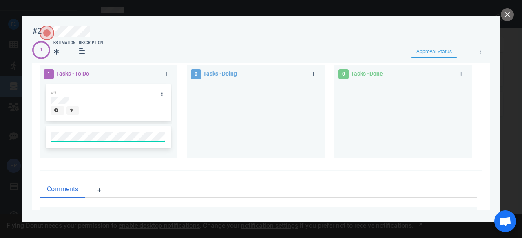
click at [205, 161] on div "0 Tasks - Doing" at bounding box center [260, 113] width 147 height 106
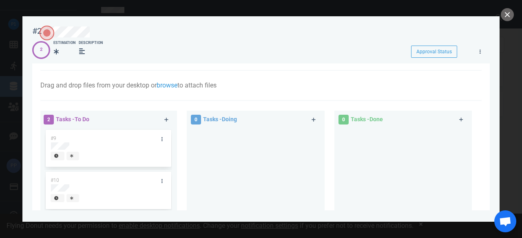
scroll to position [0, 0]
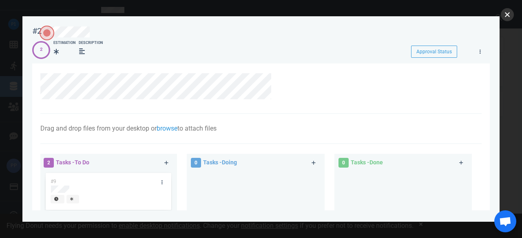
click at [507, 19] on button "close" at bounding box center [506, 14] width 13 height 13
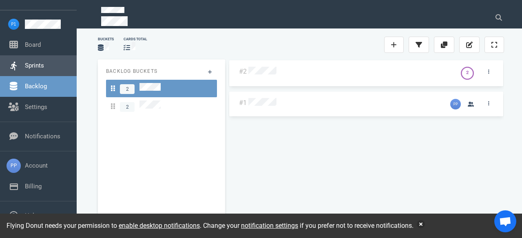
click at [36, 69] on link "Sprints" at bounding box center [34, 65] width 19 height 7
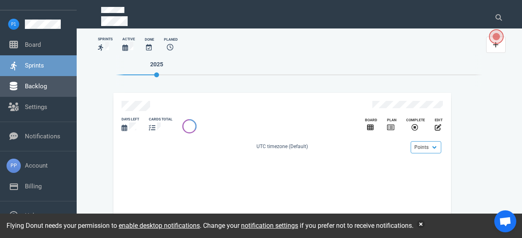
click at [37, 84] on link "Backlog" at bounding box center [36, 86] width 22 height 7
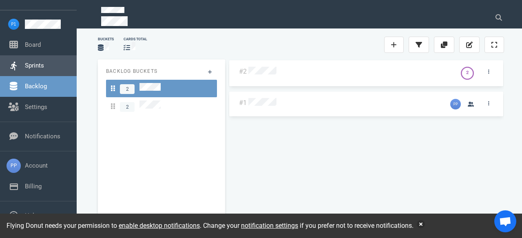
click at [29, 69] on link "Sprints" at bounding box center [34, 65] width 19 height 7
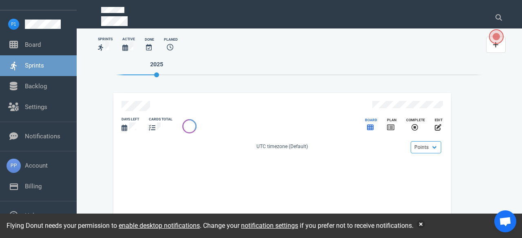
click at [369, 124] on icon "slide 1 of 1" at bounding box center [370, 127] width 7 height 7
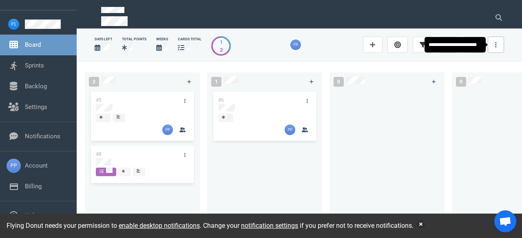
click at [495, 41] on link at bounding box center [495, 45] width 16 height 16
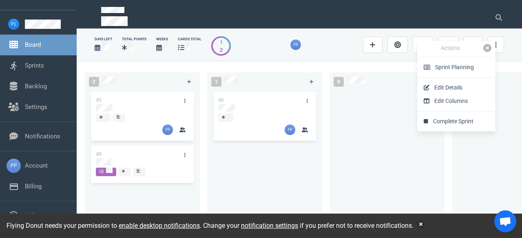
click at [489, 48] on link at bounding box center [487, 48] width 8 height 8
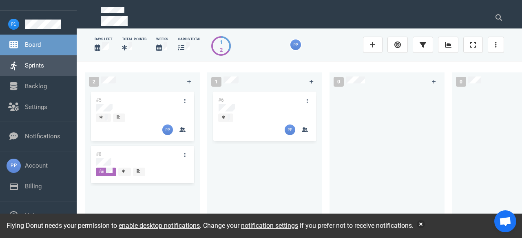
click at [44, 65] on link "Sprints" at bounding box center [34, 65] width 19 height 7
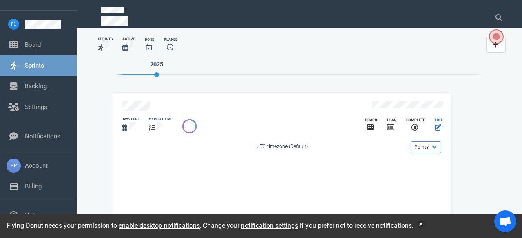
click at [436, 126] on icon "slide 1 of 1" at bounding box center [437, 127] width 7 height 7
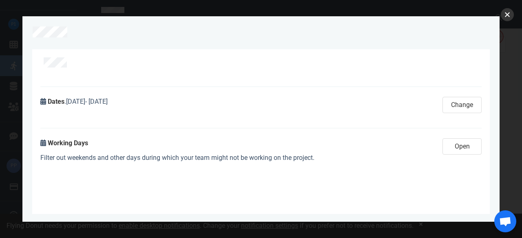
click at [504, 20] on button "close" at bounding box center [506, 14] width 13 height 13
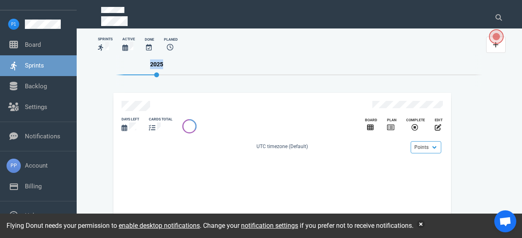
drag, startPoint x: 156, startPoint y: 75, endPoint x: 144, endPoint y: 75, distance: 11.8
click at [144, 75] on div "2025" at bounding box center [299, 71] width 367 height 33
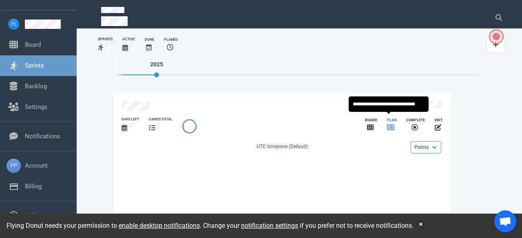
click at [390, 127] on icon "slide 1 of 1" at bounding box center [390, 128] width 7 height 6
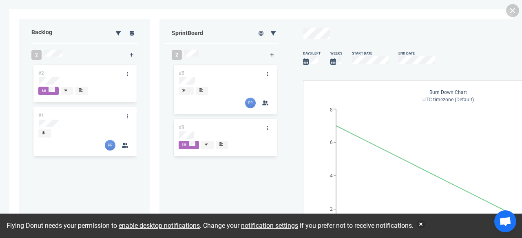
click at [514, 11] on link at bounding box center [512, 10] width 13 height 13
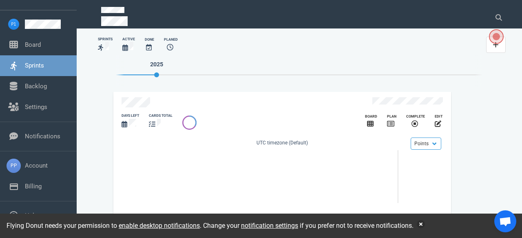
scroll to position [5, 0]
click at [422, 225] on button "button" at bounding box center [420, 224] width 8 height 8
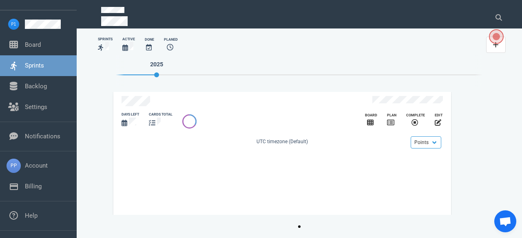
click at [299, 228] on circle "slide 1 bullet" at bounding box center [299, 227] width 2 height 2
click at [305, 228] on div "Slide 1 of 1 days left cards total Board Plan Complete edit Points Hours UTC ti…" at bounding box center [299, 161] width 383 height 149
click at [301, 228] on button "slide 1 bullet" at bounding box center [299, 226] width 8 height 11
click at [298, 228] on circle "slide 1 bullet" at bounding box center [299, 227] width 2 height 2
click at [44, 69] on link "Sprints" at bounding box center [34, 65] width 19 height 7
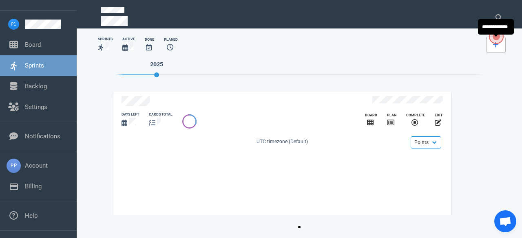
click at [500, 46] on link at bounding box center [496, 45] width 20 height 16
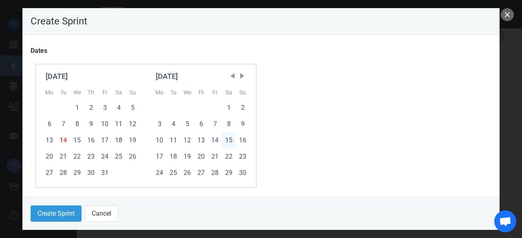
scroll to position [204, 0]
click at [104, 172] on div "31" at bounding box center [105, 173] width 14 height 16
click at [215, 138] on div "14" at bounding box center [215, 140] width 14 height 16
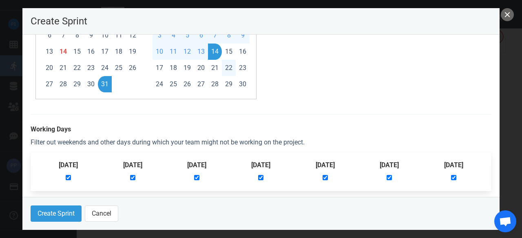
scroll to position [293, 0]
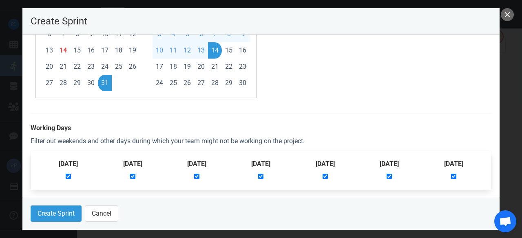
click at [392, 175] on input "checkbox" at bounding box center [388, 176] width 5 height 5
click at [388, 178] on input "checkbox" at bounding box center [388, 176] width 5 height 5
checkbox input "true"
click at [74, 213] on button "Create Sprint" at bounding box center [56, 214] width 51 height 16
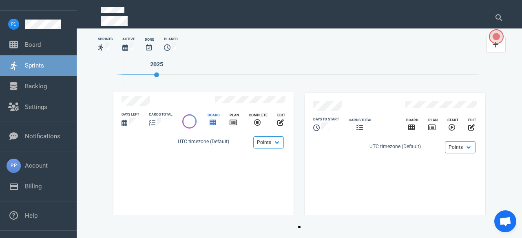
click at [209, 120] on icon "slide 1 of 2" at bounding box center [212, 123] width 7 height 6
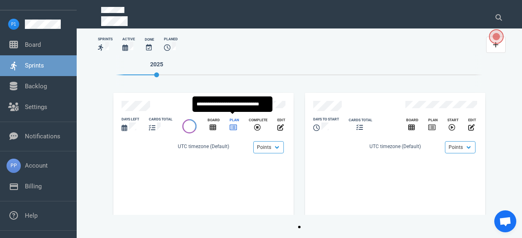
click at [233, 125] on icon "slide 1 of 2" at bounding box center [232, 127] width 7 height 7
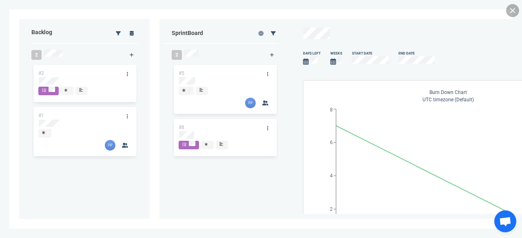
click at [510, 12] on link at bounding box center [512, 10] width 13 height 13
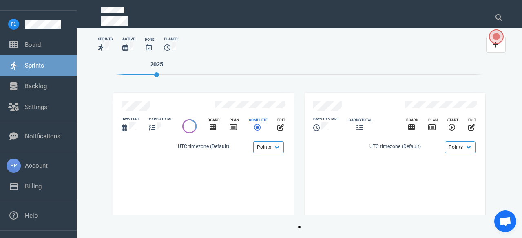
click at [257, 124] on icon "slide 1 of 2" at bounding box center [257, 127] width 7 height 7
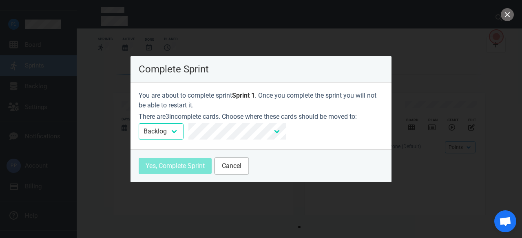
click at [229, 166] on button "Cancel" at bounding box center [231, 166] width 33 height 16
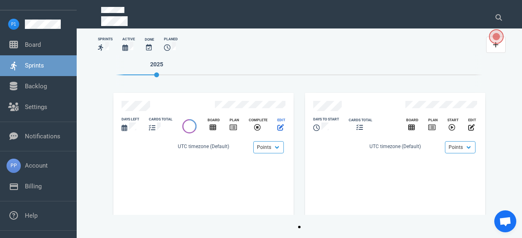
click at [280, 125] on icon "slide 1 of 2" at bounding box center [280, 127] width 7 height 7
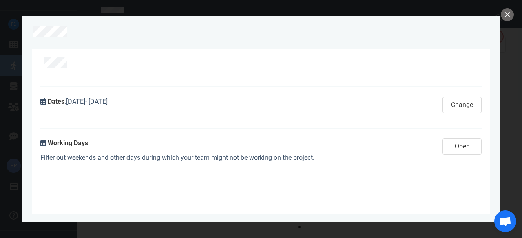
click at [500, 13] on div at bounding box center [261, 119] width 522 height 238
click at [505, 13] on button "close" at bounding box center [506, 14] width 13 height 13
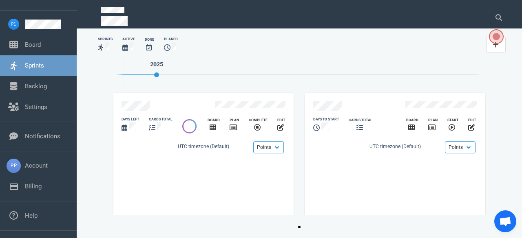
click at [42, 64] on link "Sprints" at bounding box center [34, 65] width 19 height 7
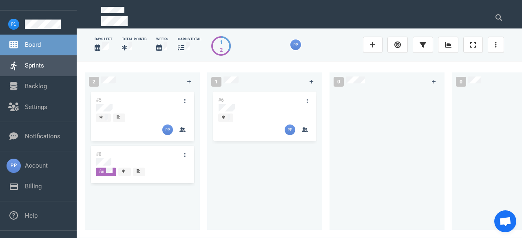
click at [25, 62] on link "Sprints" at bounding box center [34, 65] width 19 height 7
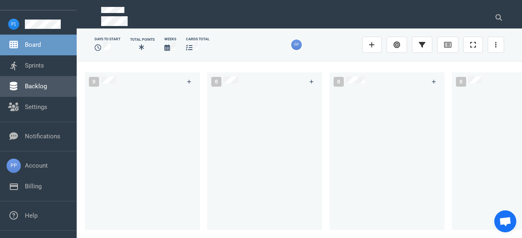
click at [42, 90] on link "Backlog" at bounding box center [36, 86] width 22 height 7
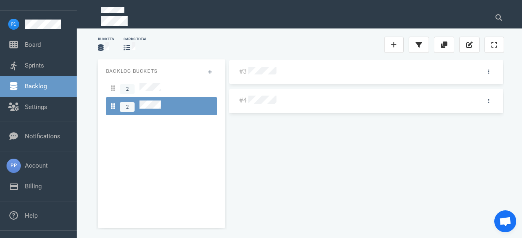
click at [260, 104] on div at bounding box center [360, 101] width 224 height 11
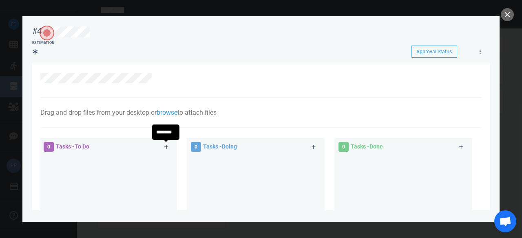
click at [166, 148] on icon at bounding box center [166, 147] width 4 height 4
click at [502, 16] on button "close" at bounding box center [506, 14] width 13 height 13
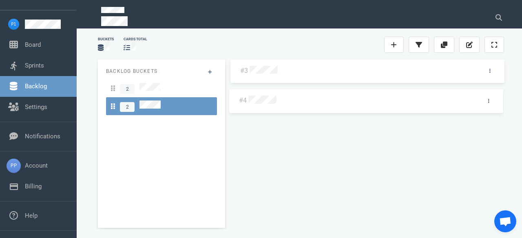
click at [300, 72] on div "#3 #4 #3" at bounding box center [365, 140] width 275 height 162
click at [490, 103] on link at bounding box center [488, 101] width 13 height 10
click at [351, 100] on div at bounding box center [360, 101] width 224 height 11
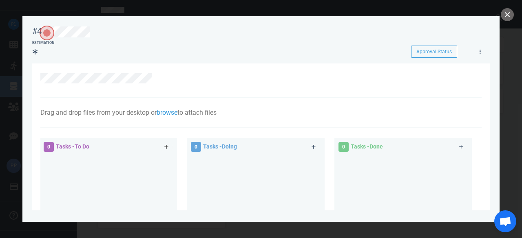
click at [164, 150] on icon at bounding box center [166, 147] width 4 height 5
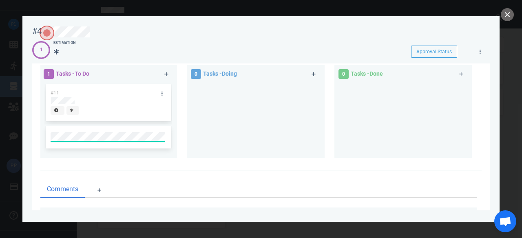
scroll to position [138, 0]
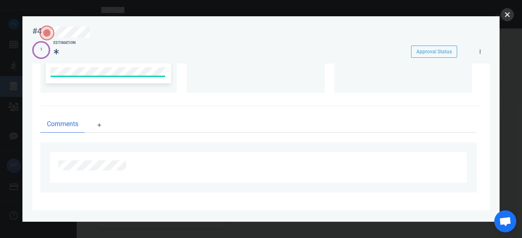
click at [510, 15] on button "close" at bounding box center [506, 14] width 13 height 13
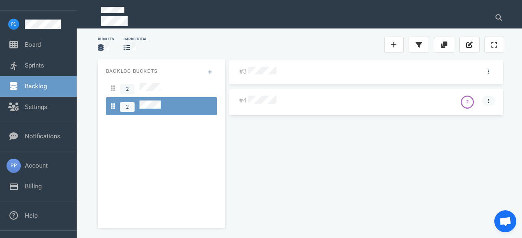
click at [487, 99] on link at bounding box center [488, 101] width 13 height 10
click at [497, 132] on div "#3 #4 2" at bounding box center [365, 140] width 275 height 162
click at [448, 48] on button at bounding box center [444, 45] width 20 height 16
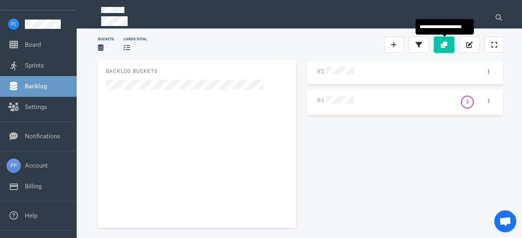
click at [448, 48] on button at bounding box center [444, 45] width 20 height 16
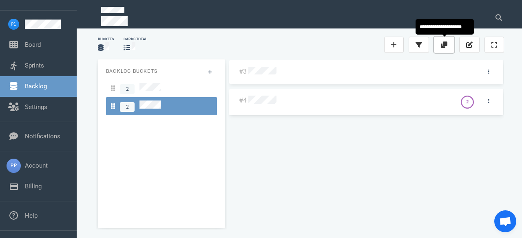
click at [448, 48] on button at bounding box center [444, 45] width 20 height 16
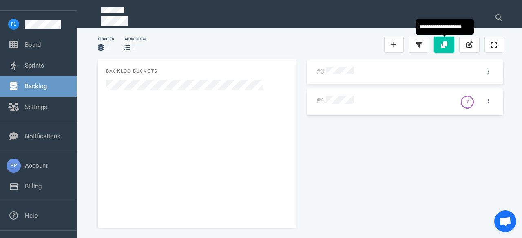
click at [448, 48] on button at bounding box center [444, 45] width 20 height 16
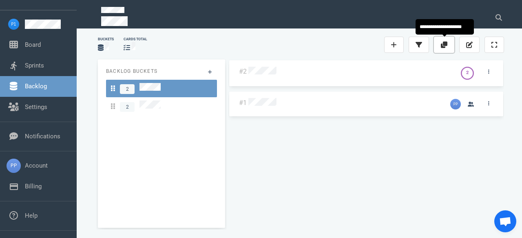
click at [441, 45] on icon at bounding box center [444, 45] width 7 height 7
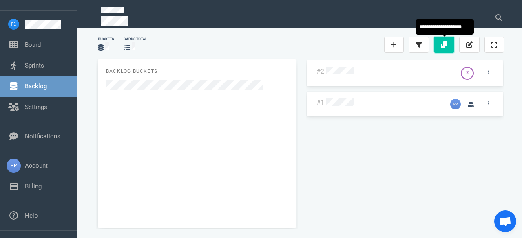
click at [441, 45] on icon at bounding box center [444, 45] width 7 height 7
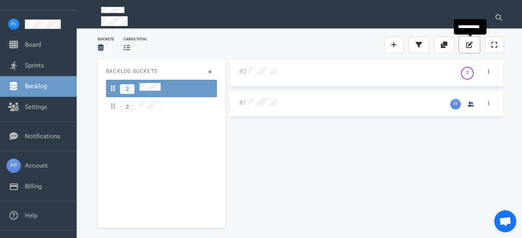
click at [471, 46] on icon at bounding box center [469, 45] width 7 height 7
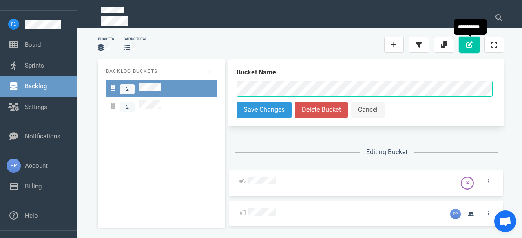
click at [471, 46] on icon at bounding box center [469, 45] width 7 height 7
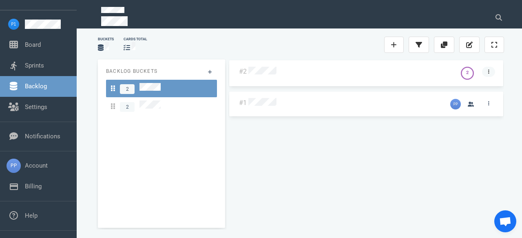
click at [488, 74] on icon at bounding box center [488, 71] width 1 height 5
click at [364, 77] on div at bounding box center [351, 72] width 208 height 20
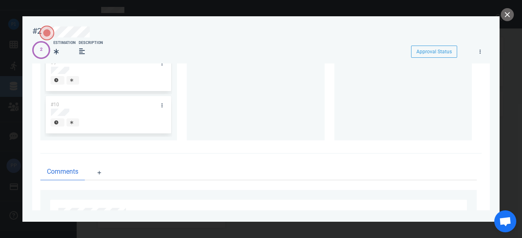
scroll to position [122, 0]
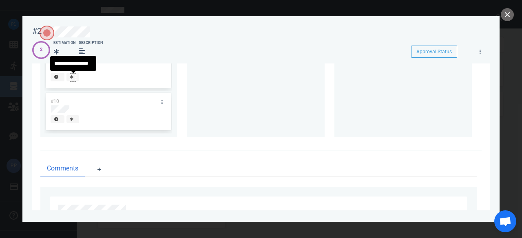
click at [71, 79] on icon at bounding box center [71, 77] width 3 height 4
click at [55, 79] on icon at bounding box center [56, 77] width 4 height 4
click at [77, 79] on span at bounding box center [72, 77] width 13 height 9
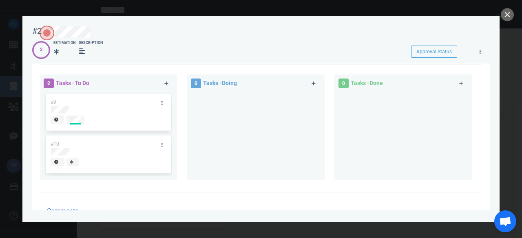
scroll to position [41, 0]
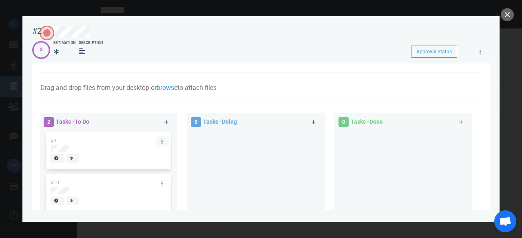
click at [162, 143] on link at bounding box center [162, 142] width 13 height 10
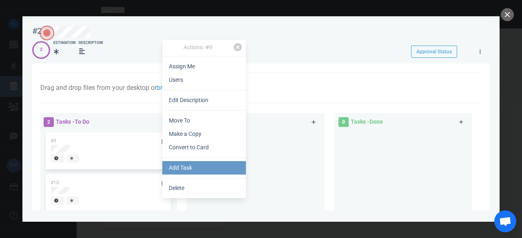
click at [175, 167] on link "Add Task" at bounding box center [204, 167] width 84 height 13
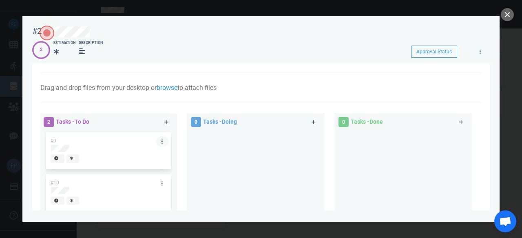
click at [164, 143] on link at bounding box center [162, 142] width 13 height 10
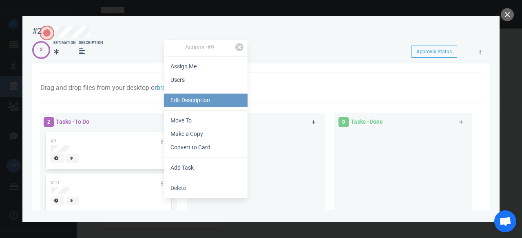
click at [178, 105] on link "Edit Description" at bounding box center [206, 100] width 84 height 13
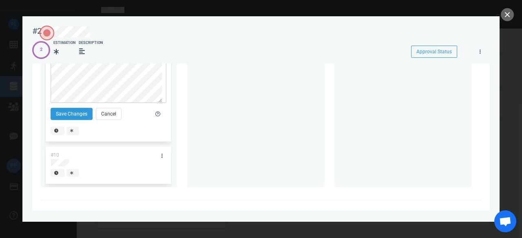
scroll to position [163, 0]
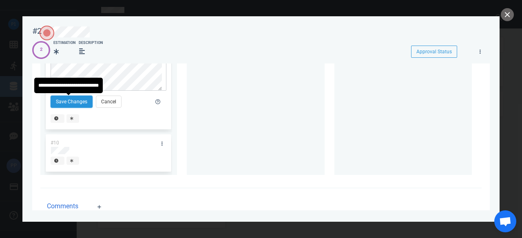
click at [72, 101] on button "Save Changes" at bounding box center [72, 102] width 42 height 12
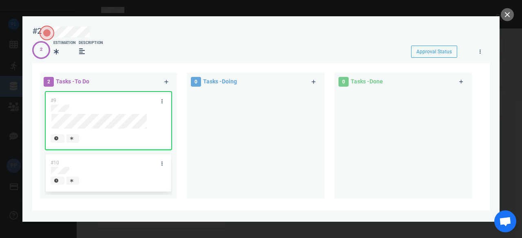
scroll to position [101, 0]
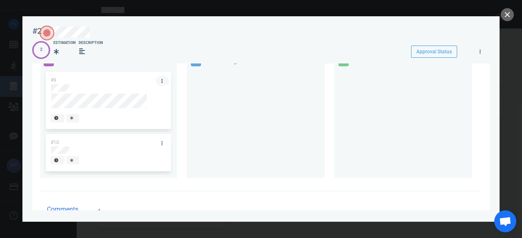
click at [160, 83] on link at bounding box center [162, 81] width 13 height 10
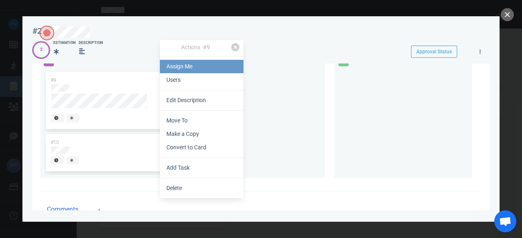
click at [185, 72] on link "Assign Me" at bounding box center [202, 66] width 84 height 13
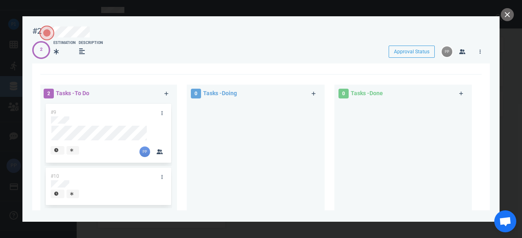
scroll to position [81, 0]
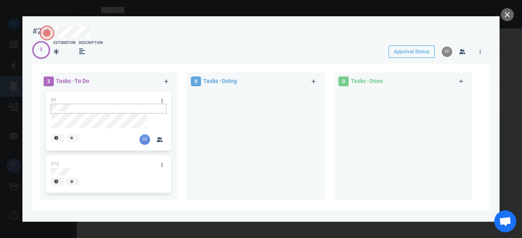
click at [70, 108] on div at bounding box center [108, 107] width 115 height 7
click at [74, 172] on div at bounding box center [108, 171] width 115 height 7
click at [236, 178] on div at bounding box center [256, 142] width 128 height 104
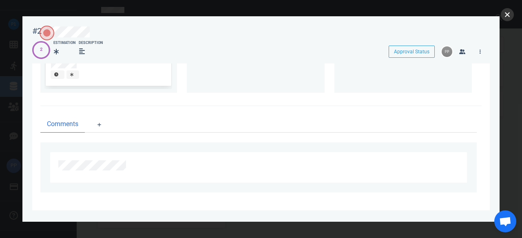
click at [509, 15] on button "close" at bounding box center [506, 14] width 13 height 13
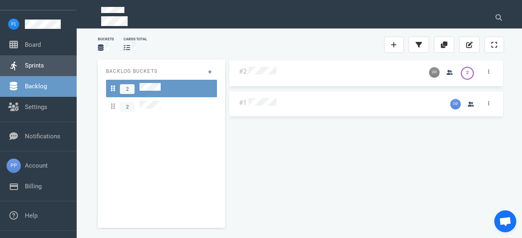
click at [42, 67] on link "Sprints" at bounding box center [34, 65] width 19 height 7
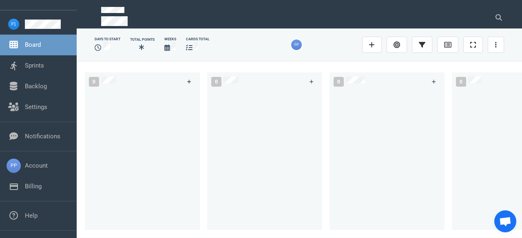
click at [189, 81] on icon at bounding box center [189, 82] width 4 height 4
click at [164, 131] on div at bounding box center [142, 157] width 105 height 131
click at [191, 80] on icon at bounding box center [189, 81] width 4 height 5
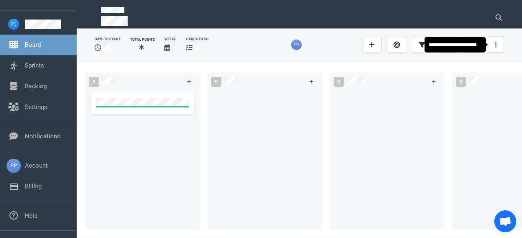
click at [496, 43] on icon at bounding box center [496, 45] width 2 height 6
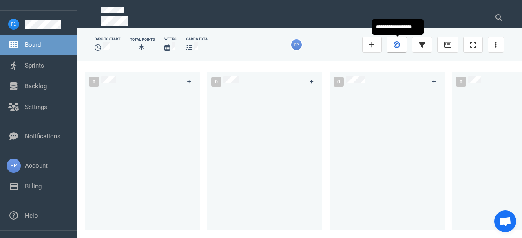
click at [395, 45] on icon at bounding box center [396, 45] width 7 height 7
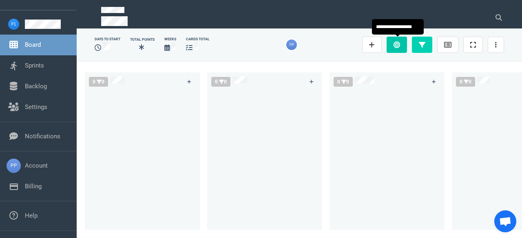
click at [395, 45] on icon at bounding box center [396, 45] width 7 height 7
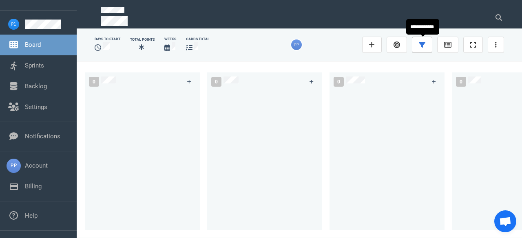
click at [420, 45] on icon at bounding box center [421, 45] width 7 height 7
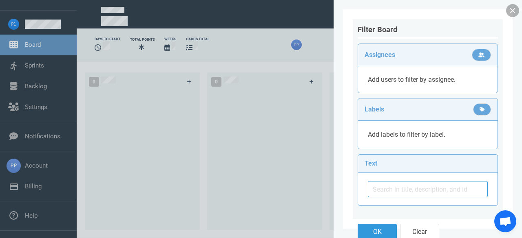
click at [513, 13] on link at bounding box center [512, 10] width 13 height 13
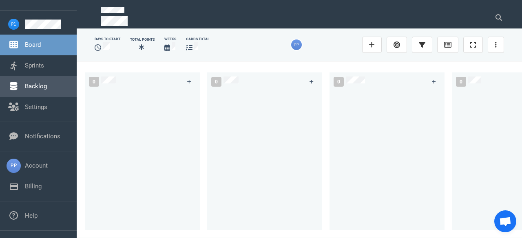
click at [47, 85] on link "Backlog" at bounding box center [36, 86] width 22 height 7
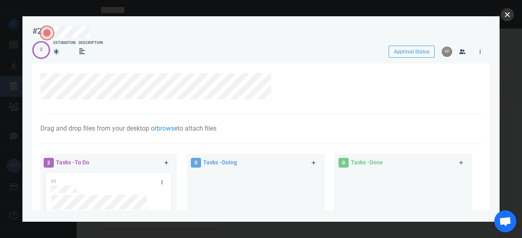
click at [509, 13] on button "close" at bounding box center [506, 14] width 13 height 13
